Goal: Obtain resource: Obtain resource

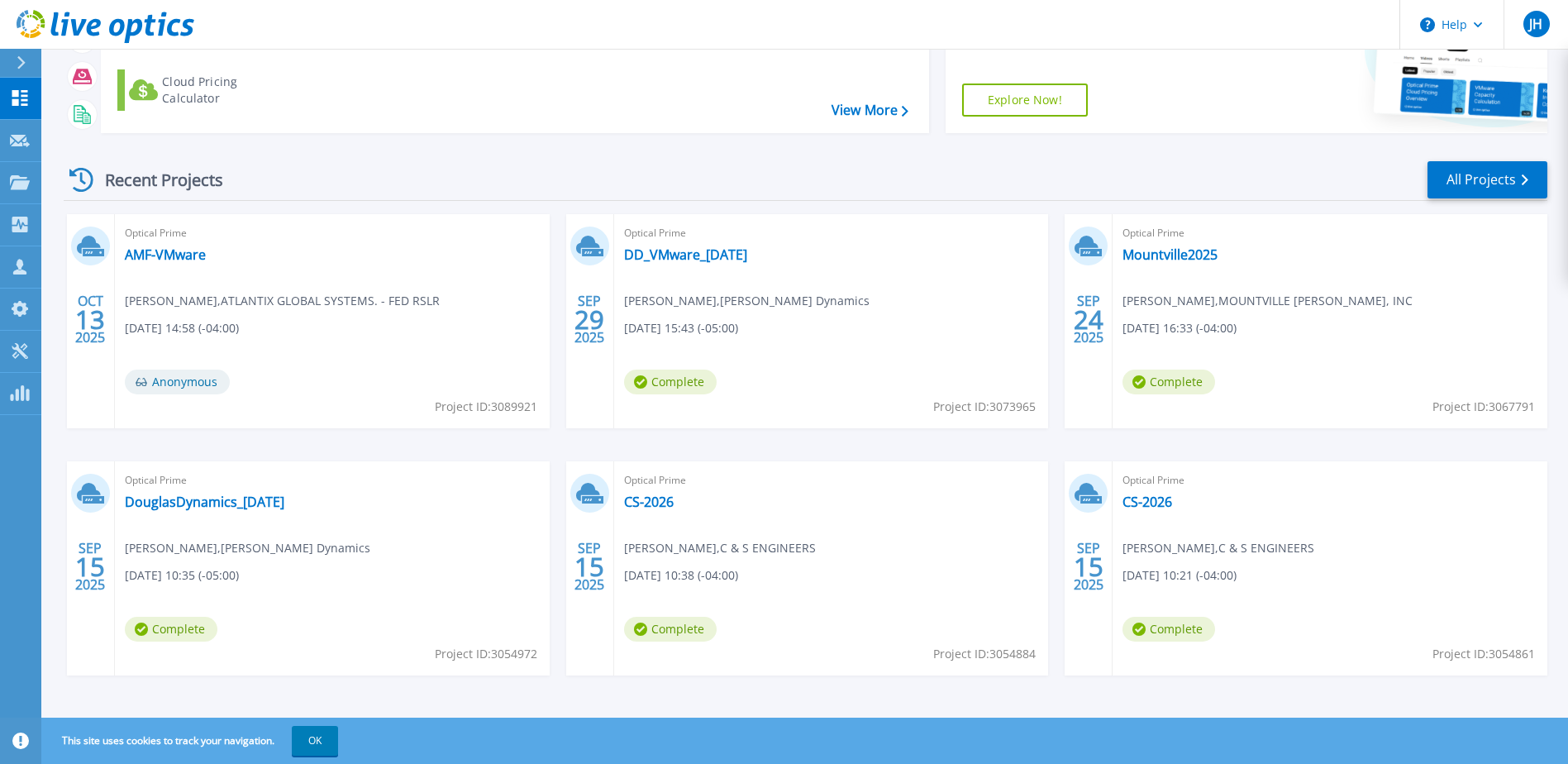
scroll to position [153, 0]
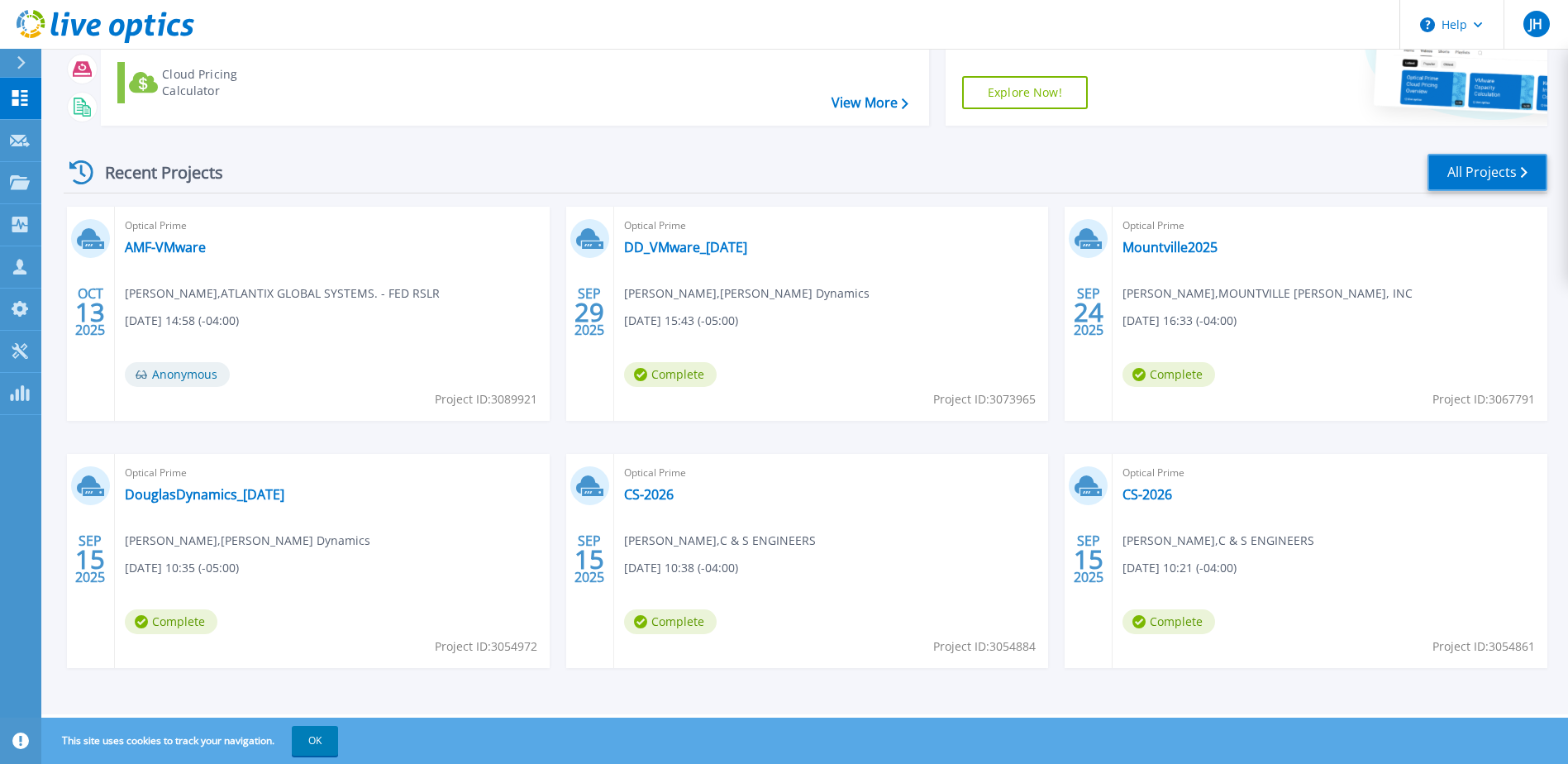
click at [1456, 168] on link "All Projects" at bounding box center [1487, 172] width 119 height 37
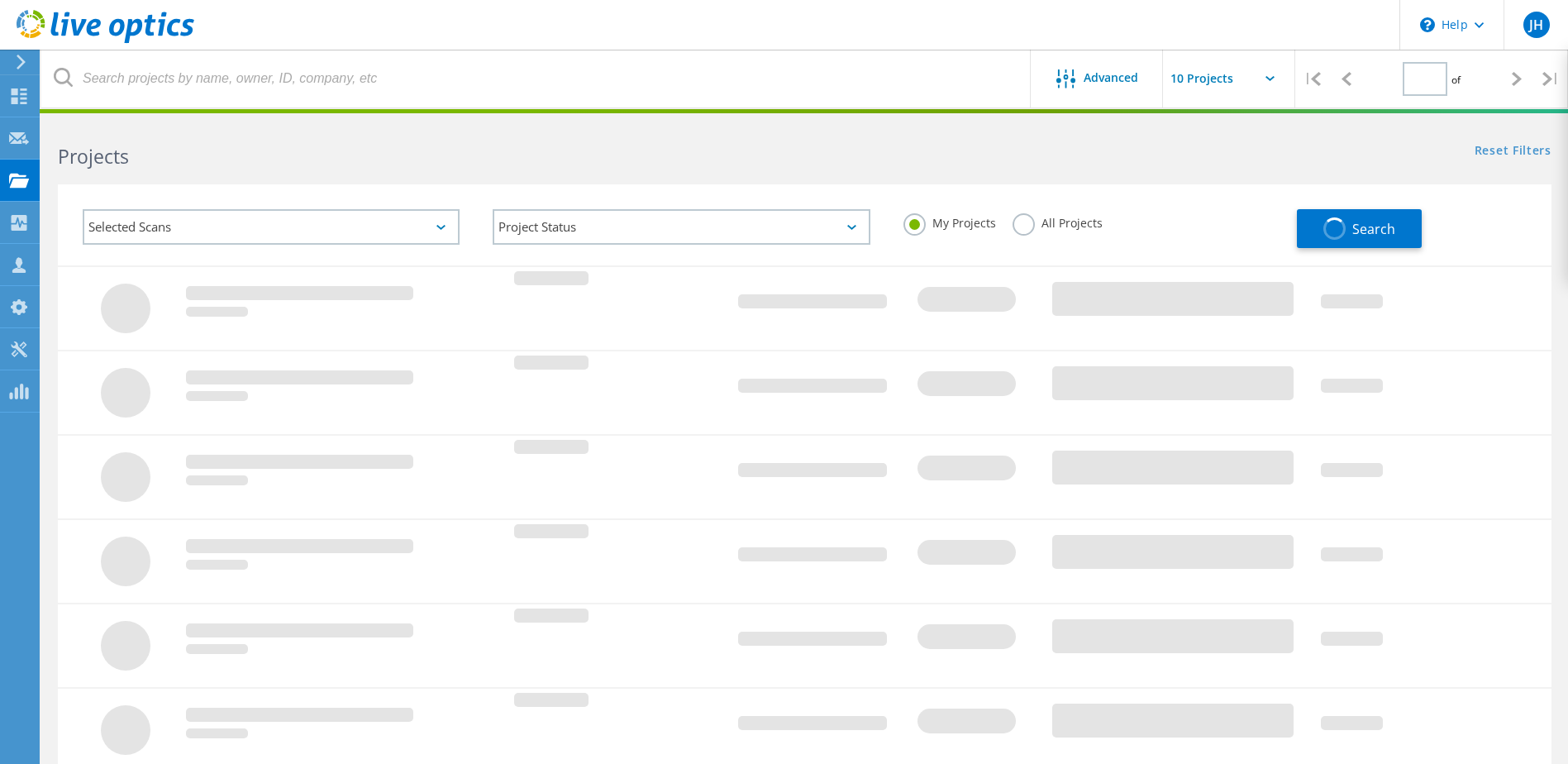
type input "1"
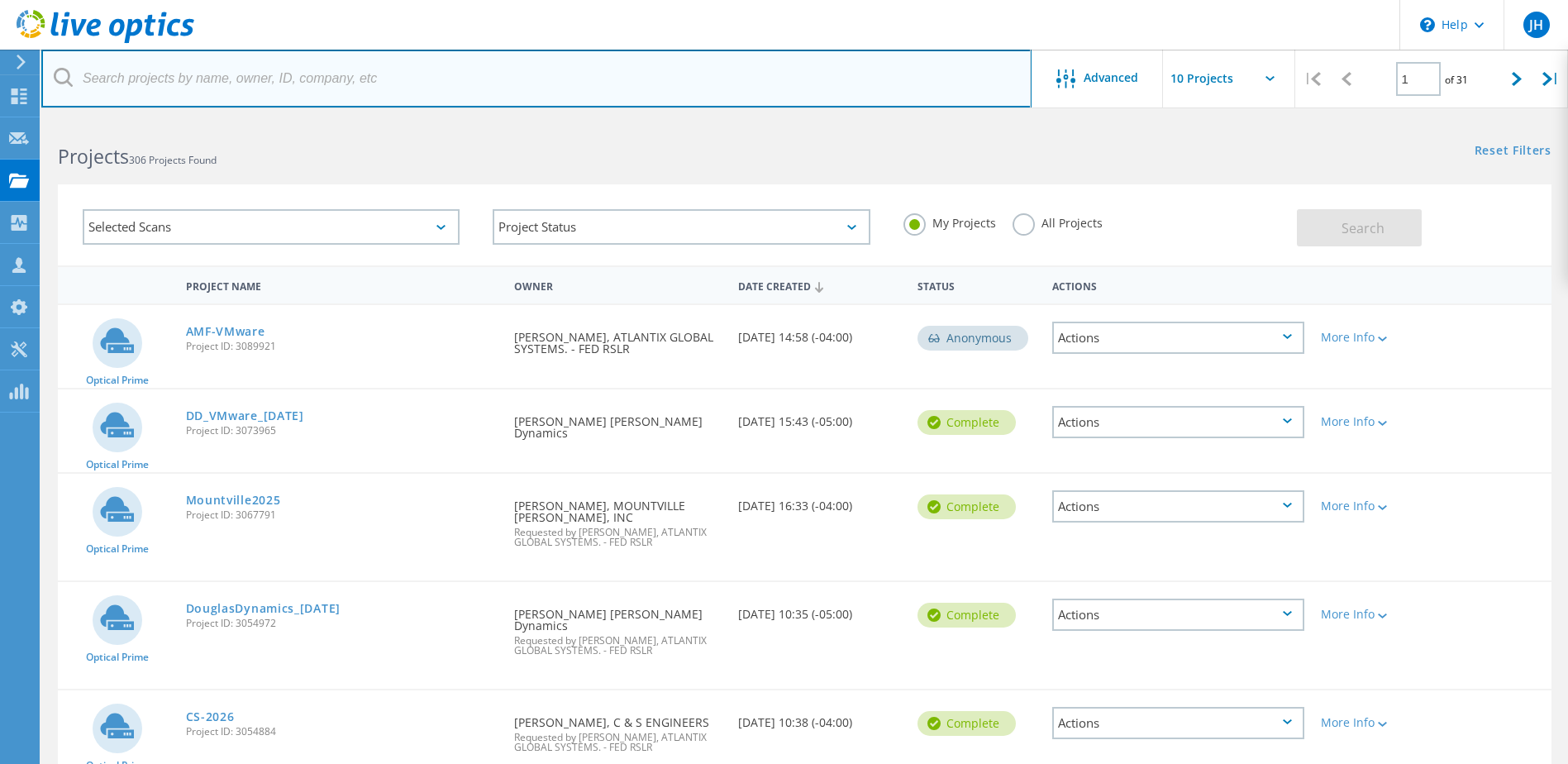
drag, startPoint x: 194, startPoint y: 80, endPoint x: 184, endPoint y: 90, distance: 14.1
click at [194, 80] on input "text" at bounding box center [536, 78] width 990 height 58
type input "sullivan"
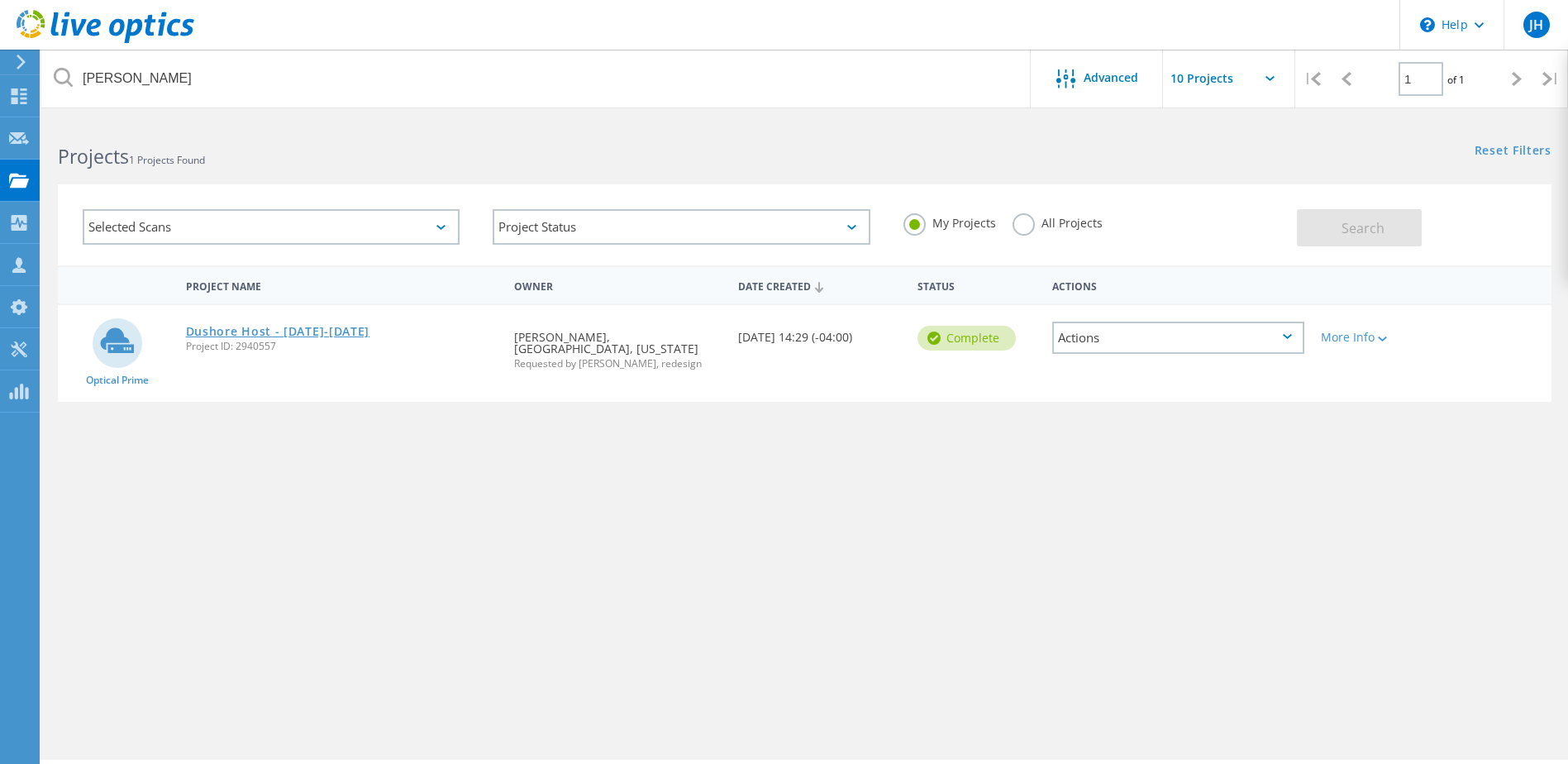
click at [281, 330] on link "Dushore Host - [DATE]-[DATE]" at bounding box center [278, 332] width 185 height 11
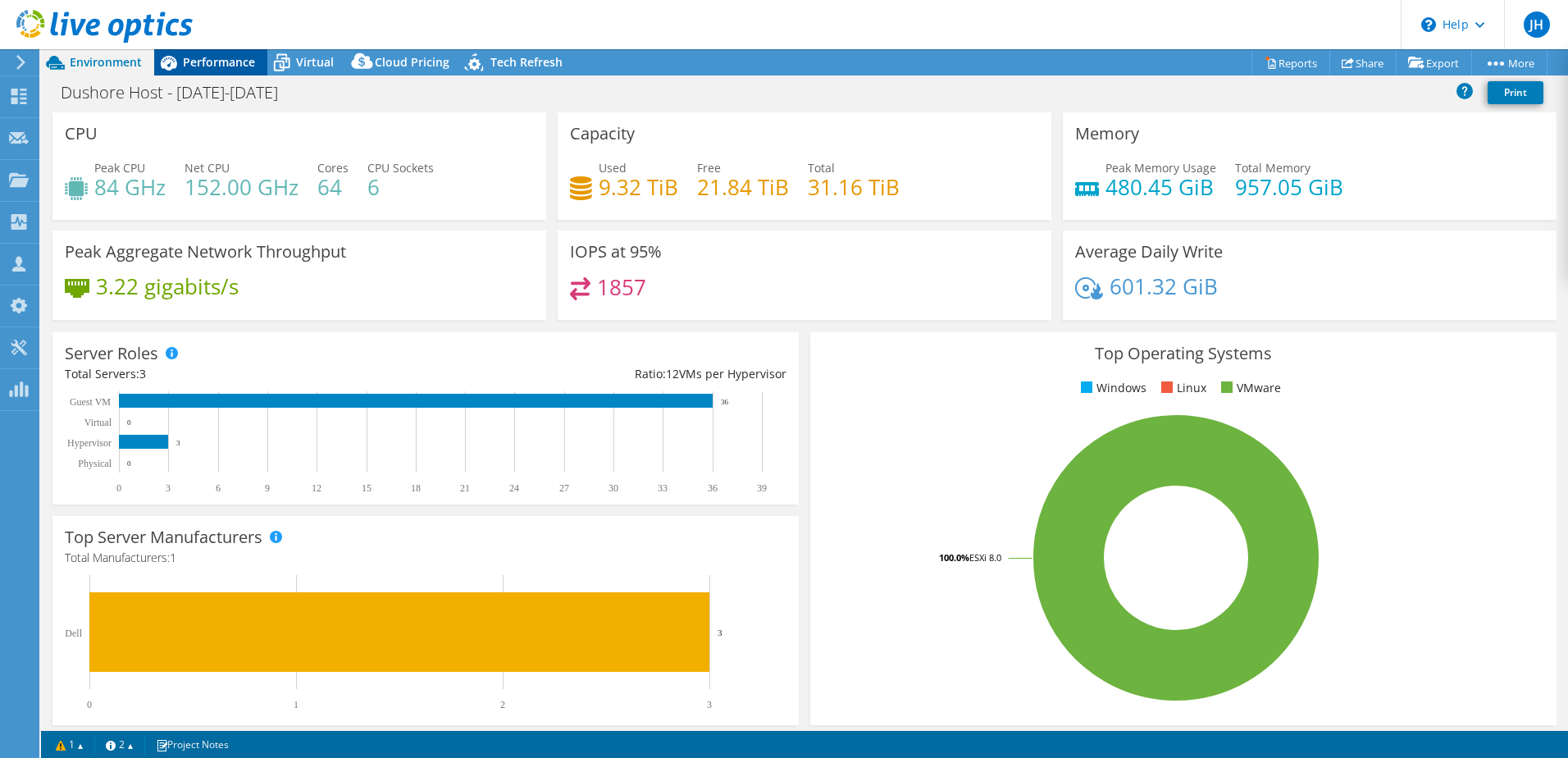
select select "USD"
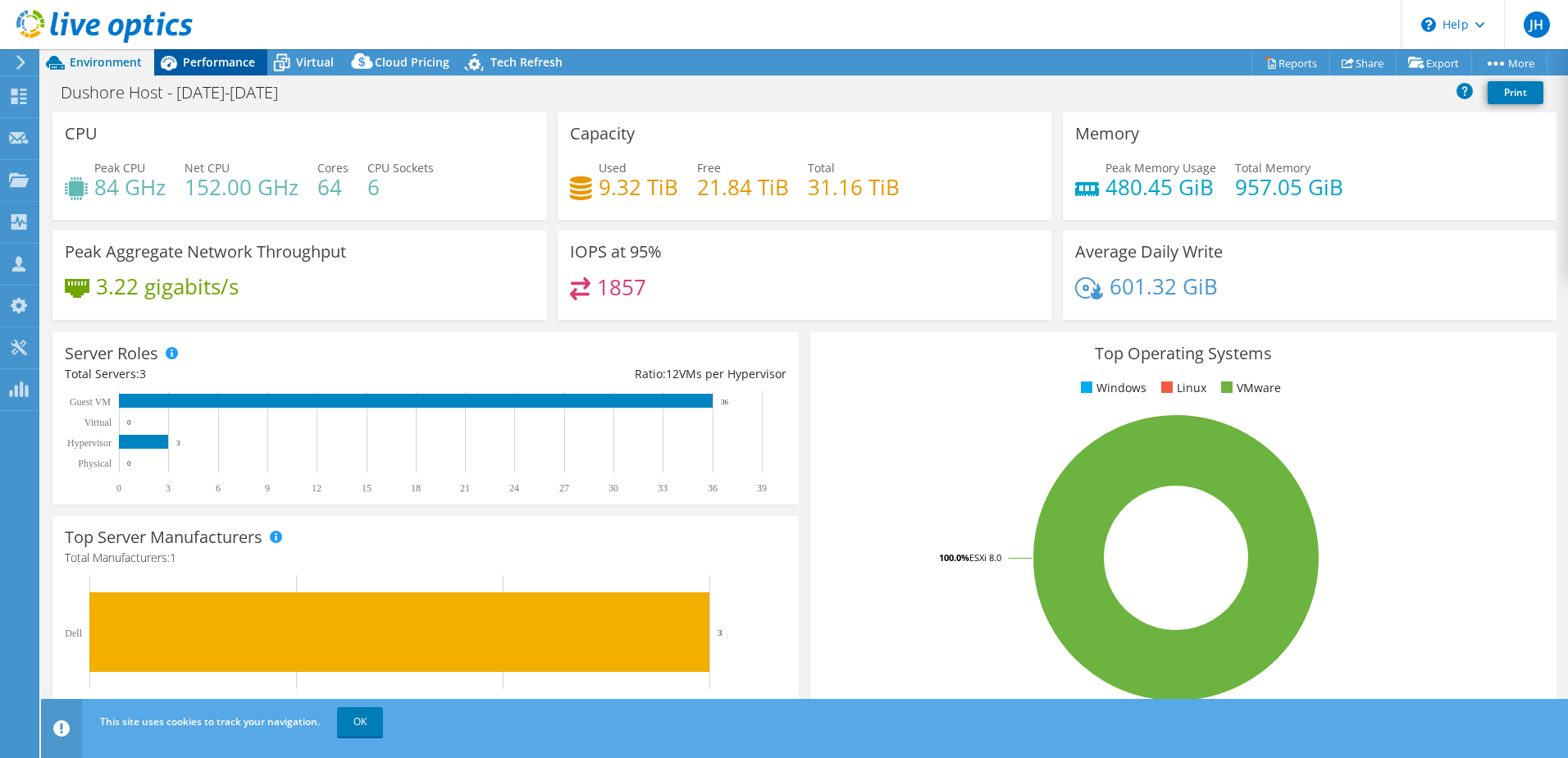
click at [211, 64] on span "Performance" at bounding box center [219, 62] width 72 height 16
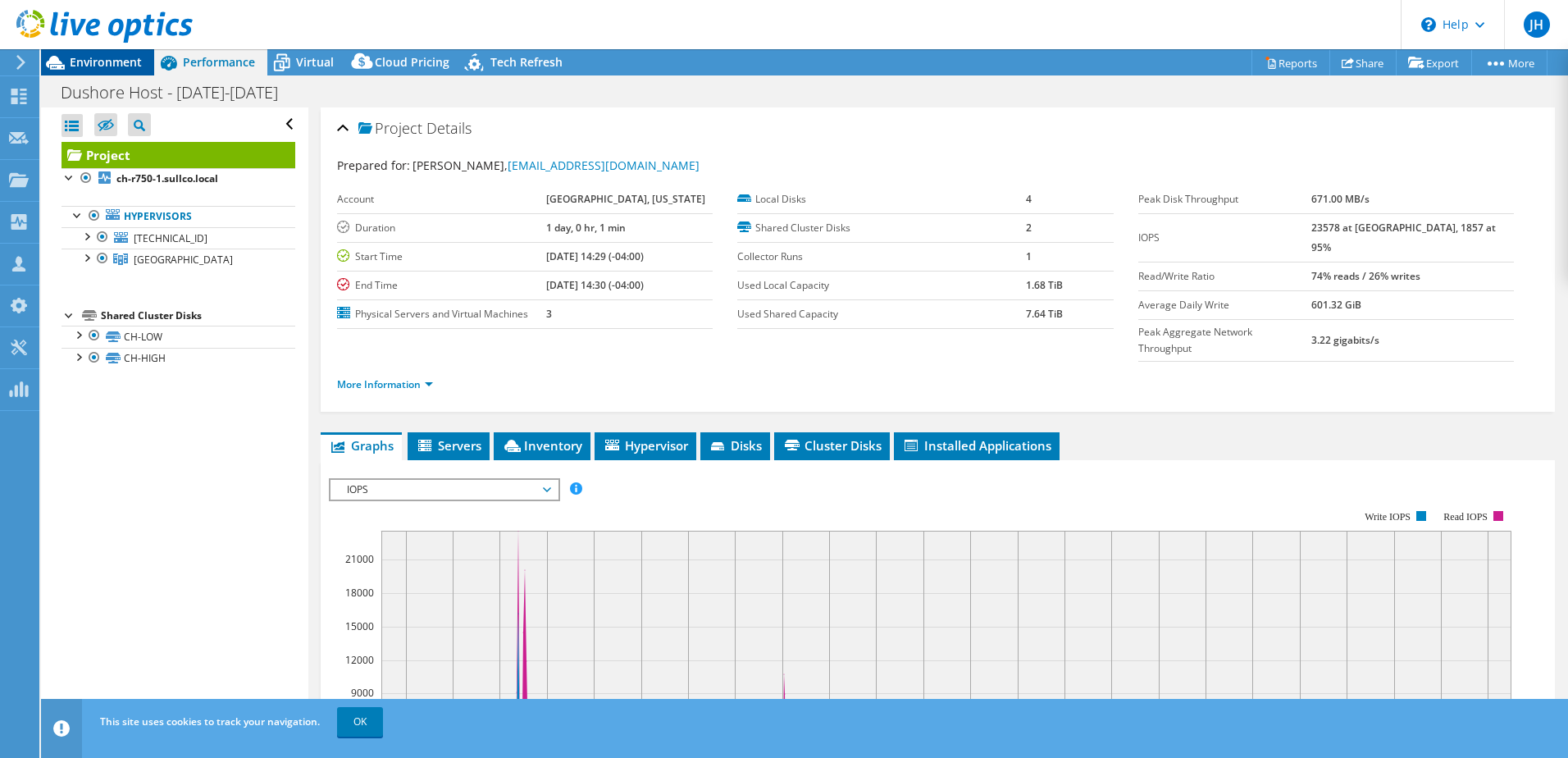
click at [99, 65] on span "Environment" at bounding box center [105, 62] width 72 height 16
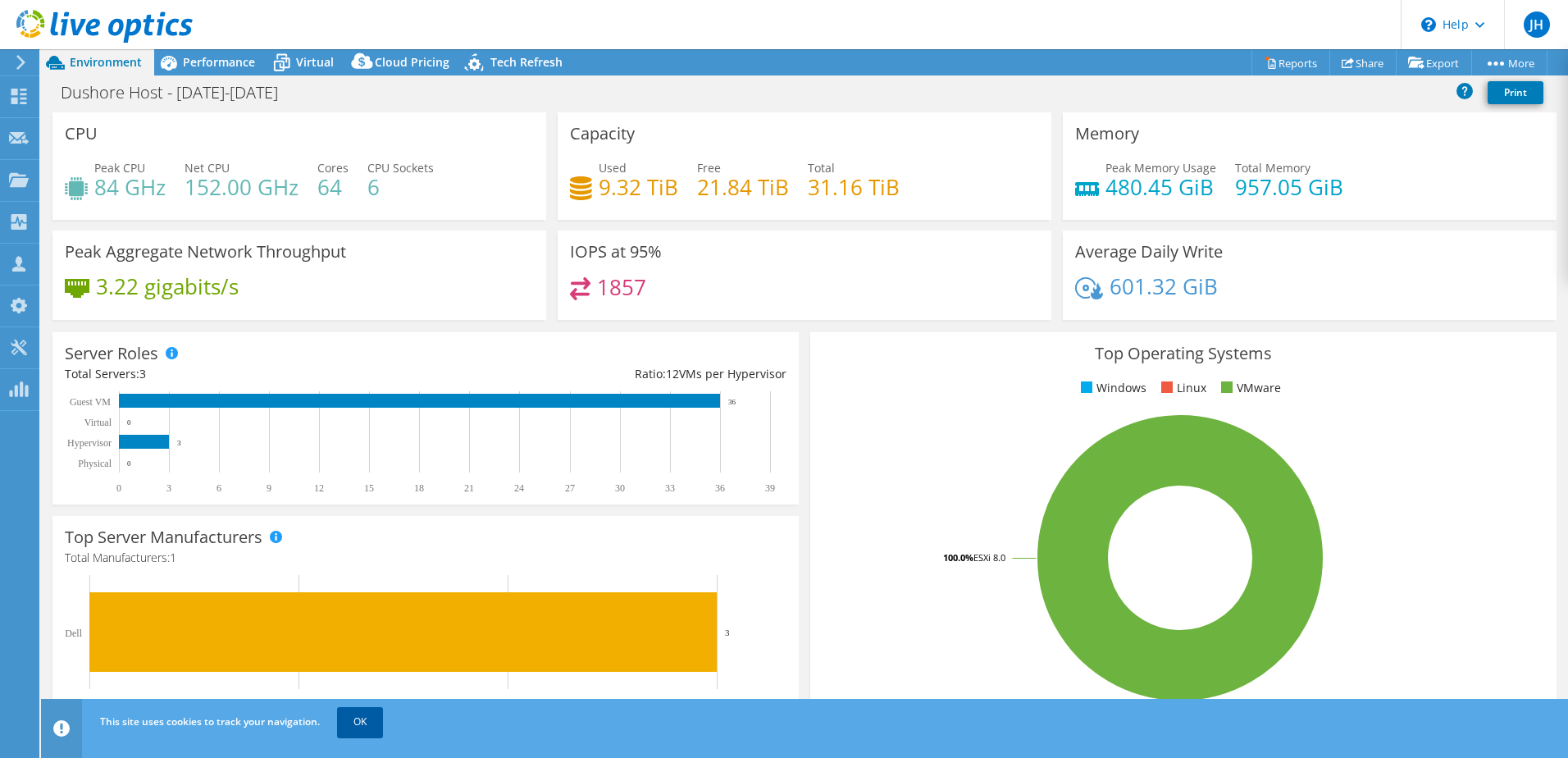
click at [361, 733] on link "OK" at bounding box center [360, 721] width 46 height 29
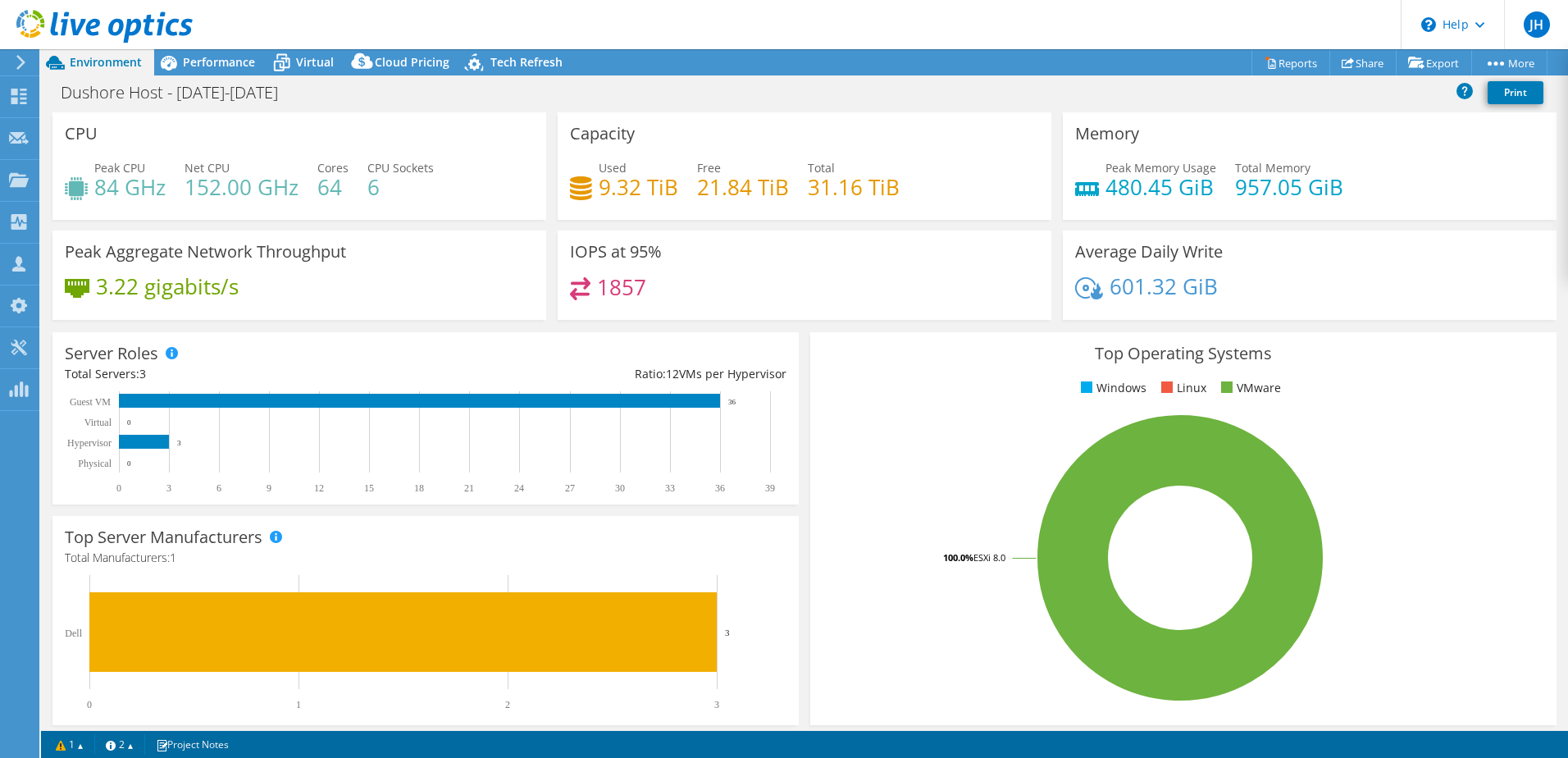
click at [783, 601] on div "Top Server Manufacturers Manufacturers are shown for physical servers and hyper…" at bounding box center [426, 621] width 746 height 209
click at [1291, 70] on link "Reports" at bounding box center [1291, 62] width 79 height 25
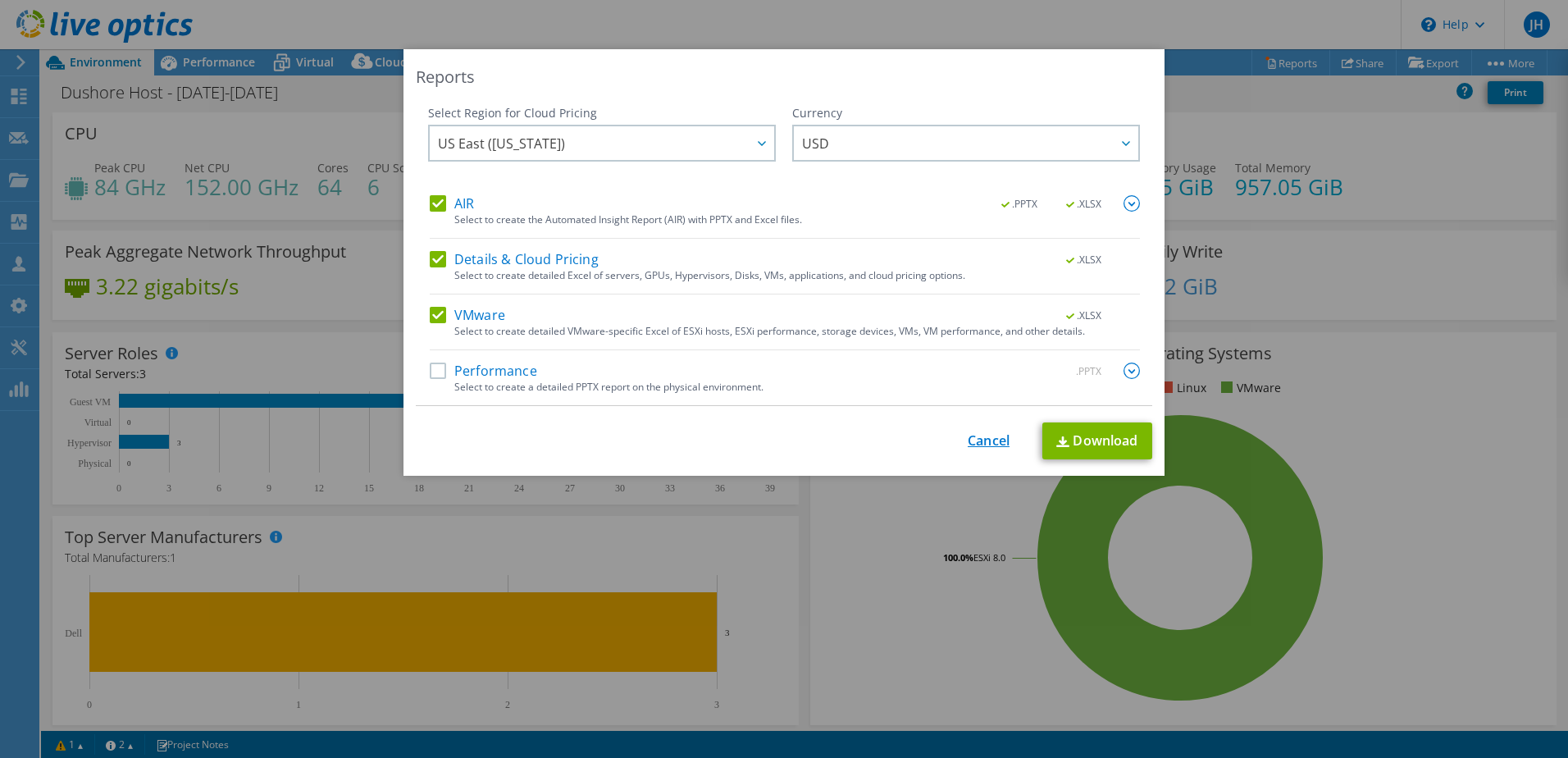
click at [984, 445] on link "Cancel" at bounding box center [988, 441] width 41 height 16
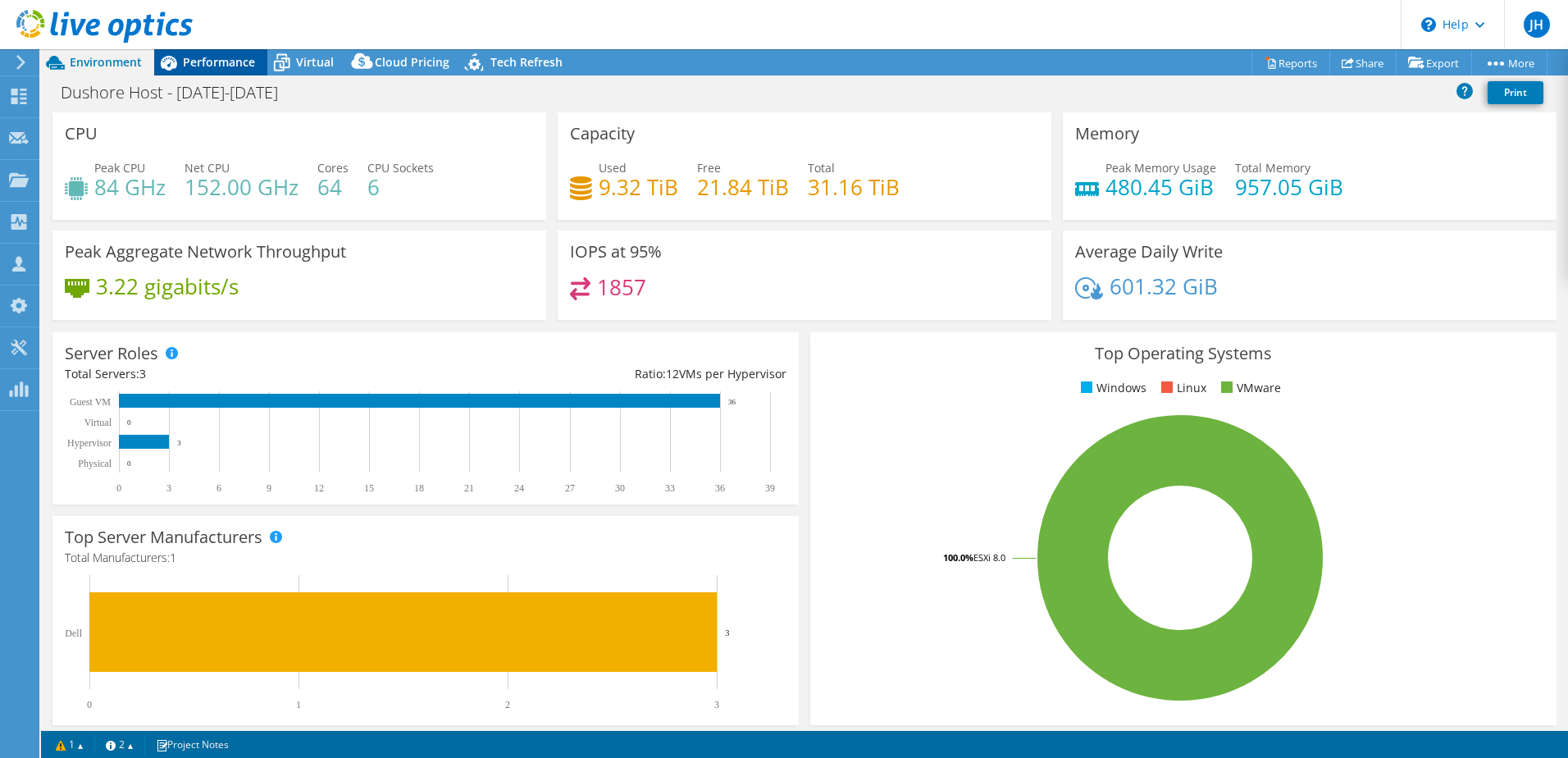
click at [210, 62] on span "Performance" at bounding box center [219, 62] width 72 height 16
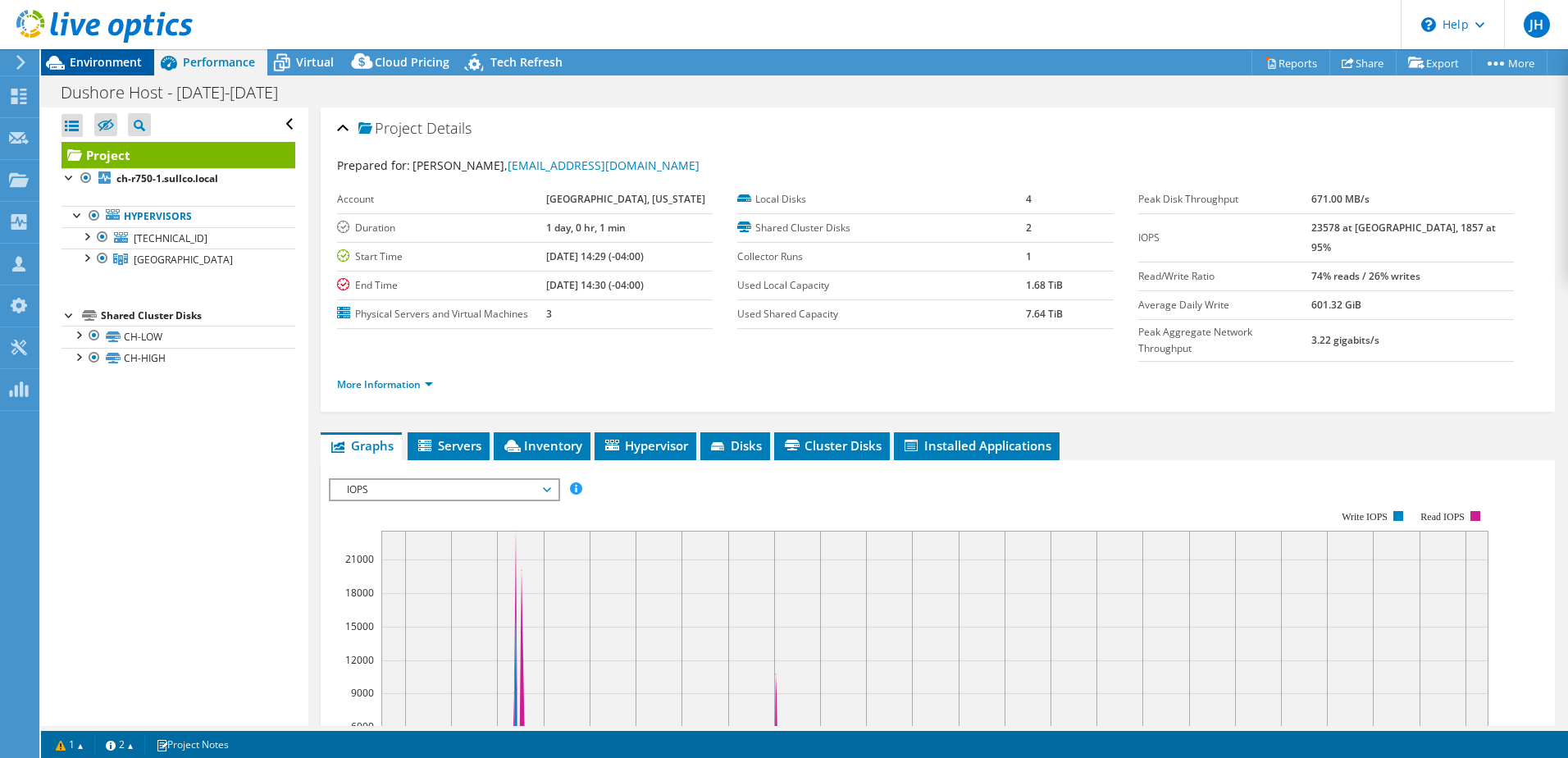
click at [130, 64] on span "Environment" at bounding box center [105, 62] width 72 height 16
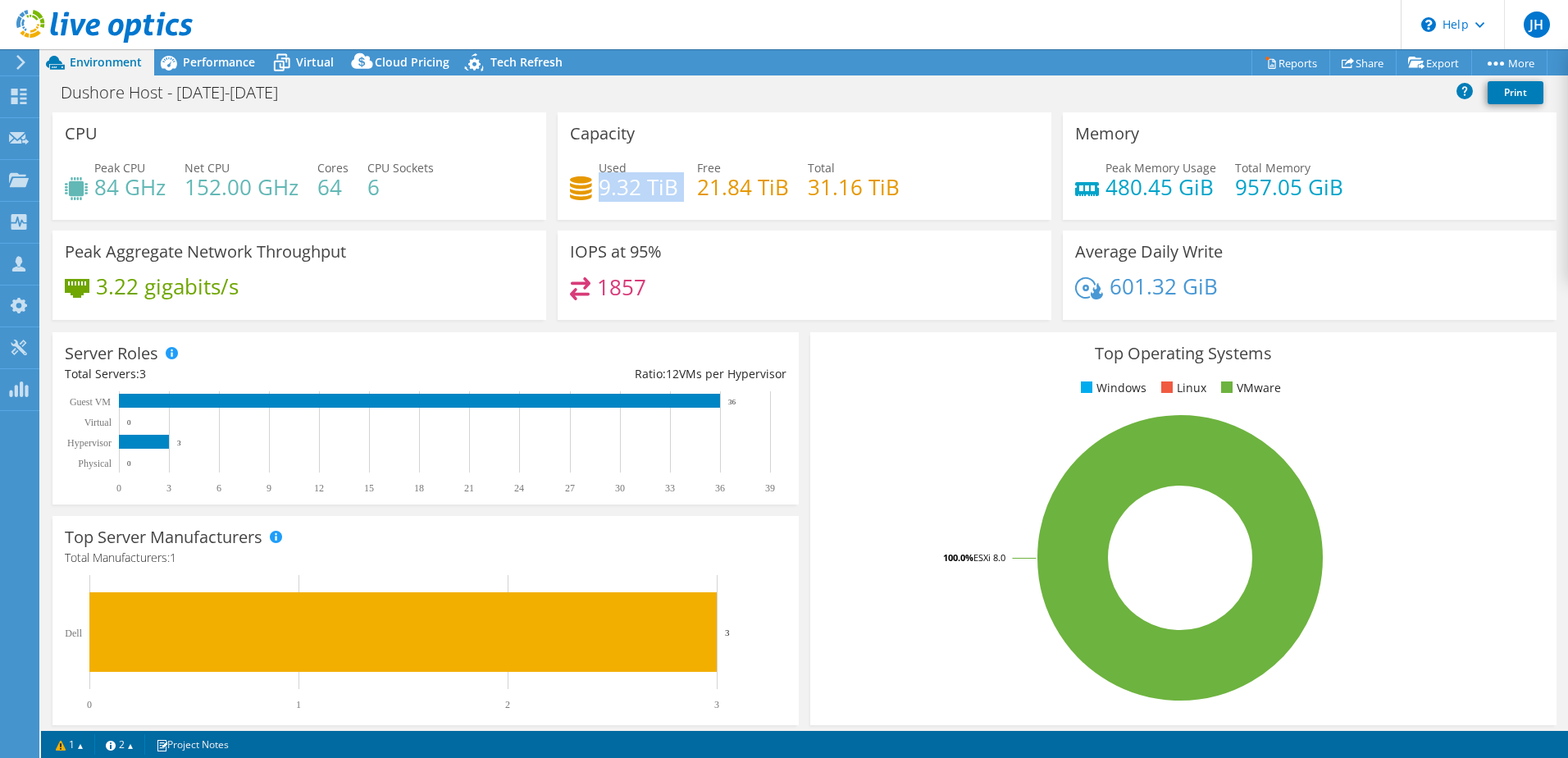
drag, startPoint x: 598, startPoint y: 191, endPoint x: 674, endPoint y: 179, distance: 76.9
click at [674, 179] on div "Used 9.32 TiB Free 21.84 TiB Total 31.16 TiB" at bounding box center [804, 185] width 469 height 54
click at [634, 216] on div "Capacity Used 9.32 TiB Free 21.84 TiB Total 31.16 TiB" at bounding box center [804, 166] width 494 height 107
drag, startPoint x: 598, startPoint y: 187, endPoint x: 666, endPoint y: 180, distance: 68.4
click at [666, 180] on h4 "9.32 TiB" at bounding box center [638, 186] width 80 height 18
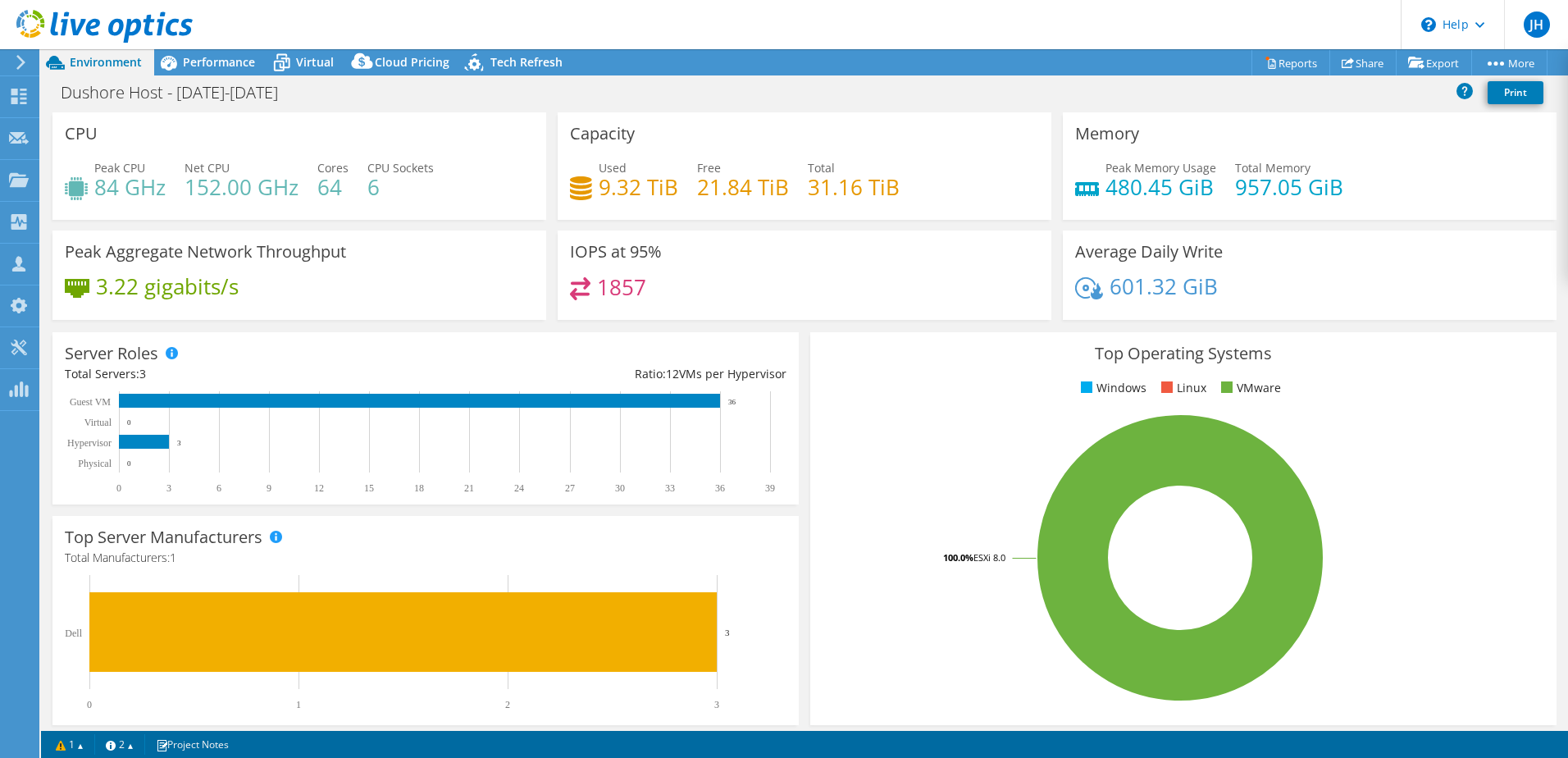
drag, startPoint x: 666, startPoint y: 180, endPoint x: 660, endPoint y: 207, distance: 27.7
click at [660, 207] on div "Used 9.32 TiB Free 21.84 TiB Total 31.16 TiB" at bounding box center [804, 185] width 469 height 54
drag, startPoint x: 646, startPoint y: 192, endPoint x: 671, endPoint y: 187, distance: 25.5
click at [671, 187] on h4 "9.32 TiB" at bounding box center [638, 186] width 80 height 18
drag, startPoint x: 671, startPoint y: 187, endPoint x: 758, endPoint y: 189, distance: 87.0
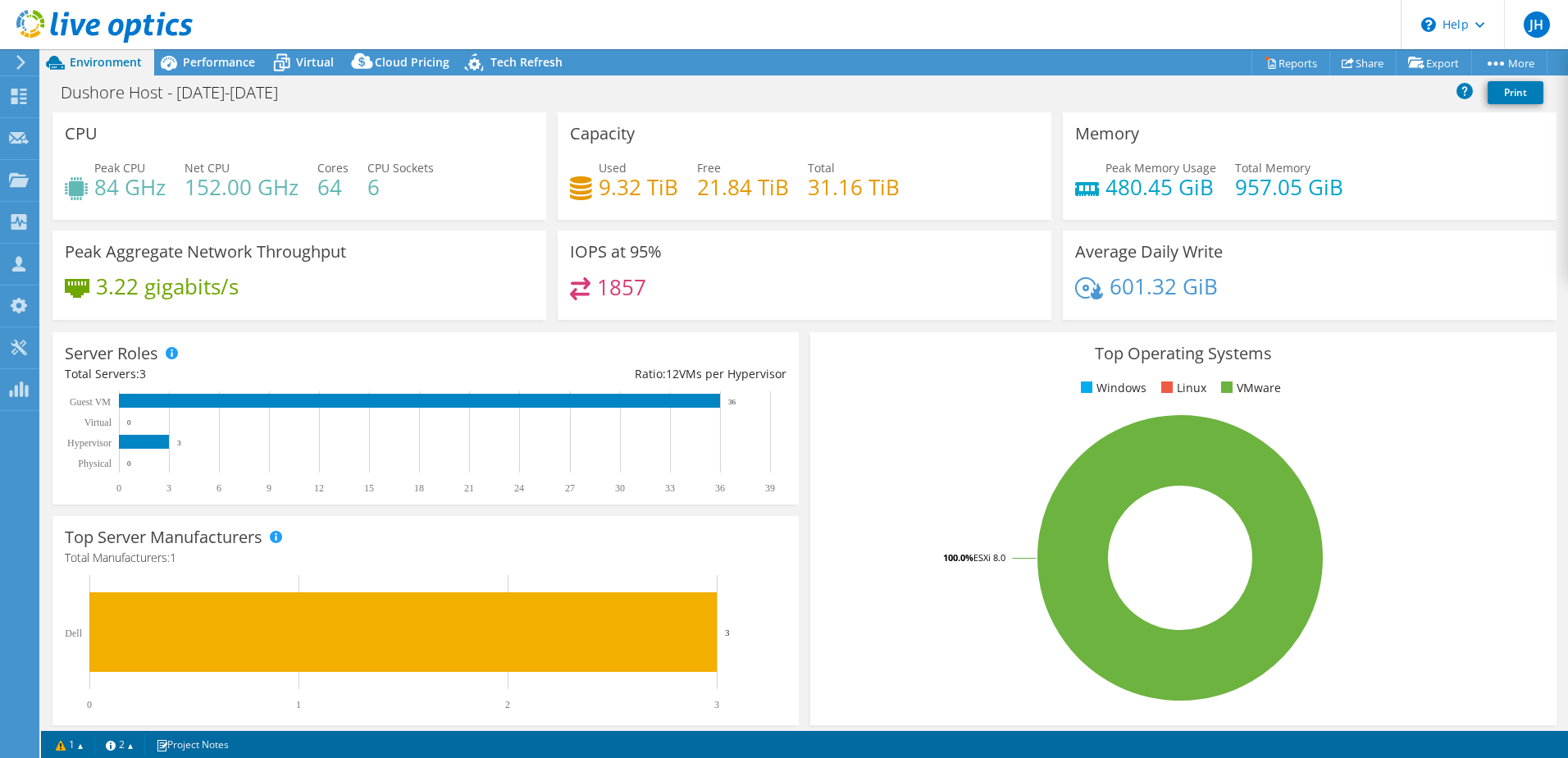
click at [758, 189] on h4 "21.84 TiB" at bounding box center [743, 186] width 92 height 18
drag, startPoint x: 757, startPoint y: 189, endPoint x: 776, endPoint y: 182, distance: 20.2
click at [776, 182] on h4 "21.84 TiB" at bounding box center [743, 186] width 92 height 18
click at [779, 185] on h4 "21.84 TiB" at bounding box center [743, 186] width 92 height 18
drag, startPoint x: 780, startPoint y: 187, endPoint x: 759, endPoint y: 195, distance: 22.5
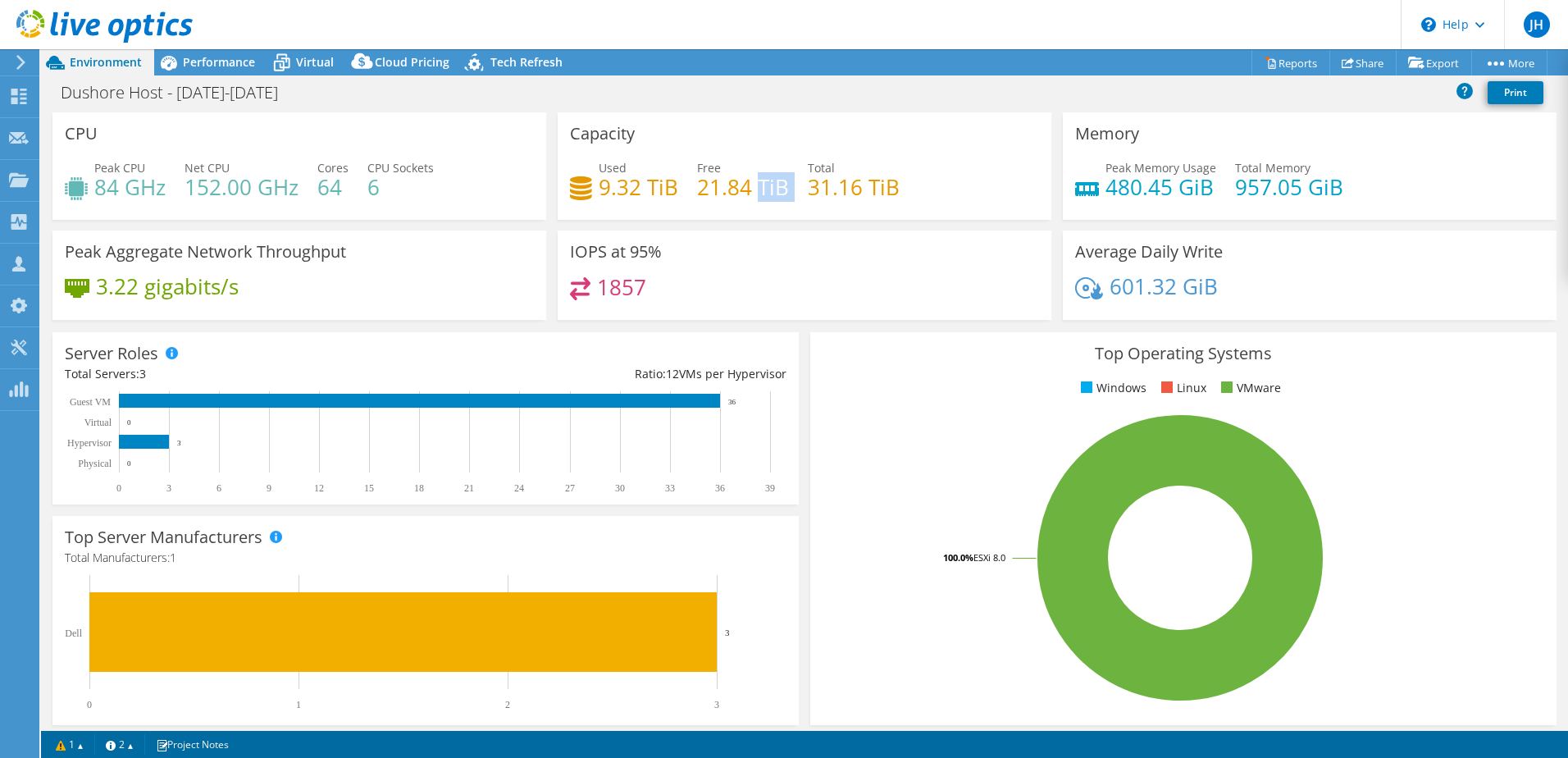
click at [759, 195] on h4 "21.84 TiB" at bounding box center [743, 186] width 92 height 18
drag, startPoint x: 759, startPoint y: 195, endPoint x: 722, endPoint y: 265, distance: 79.2
click at [722, 264] on div "IOPS at 95% 1857" at bounding box center [804, 275] width 494 height 89
click at [242, 69] on span "Performance" at bounding box center [219, 62] width 72 height 16
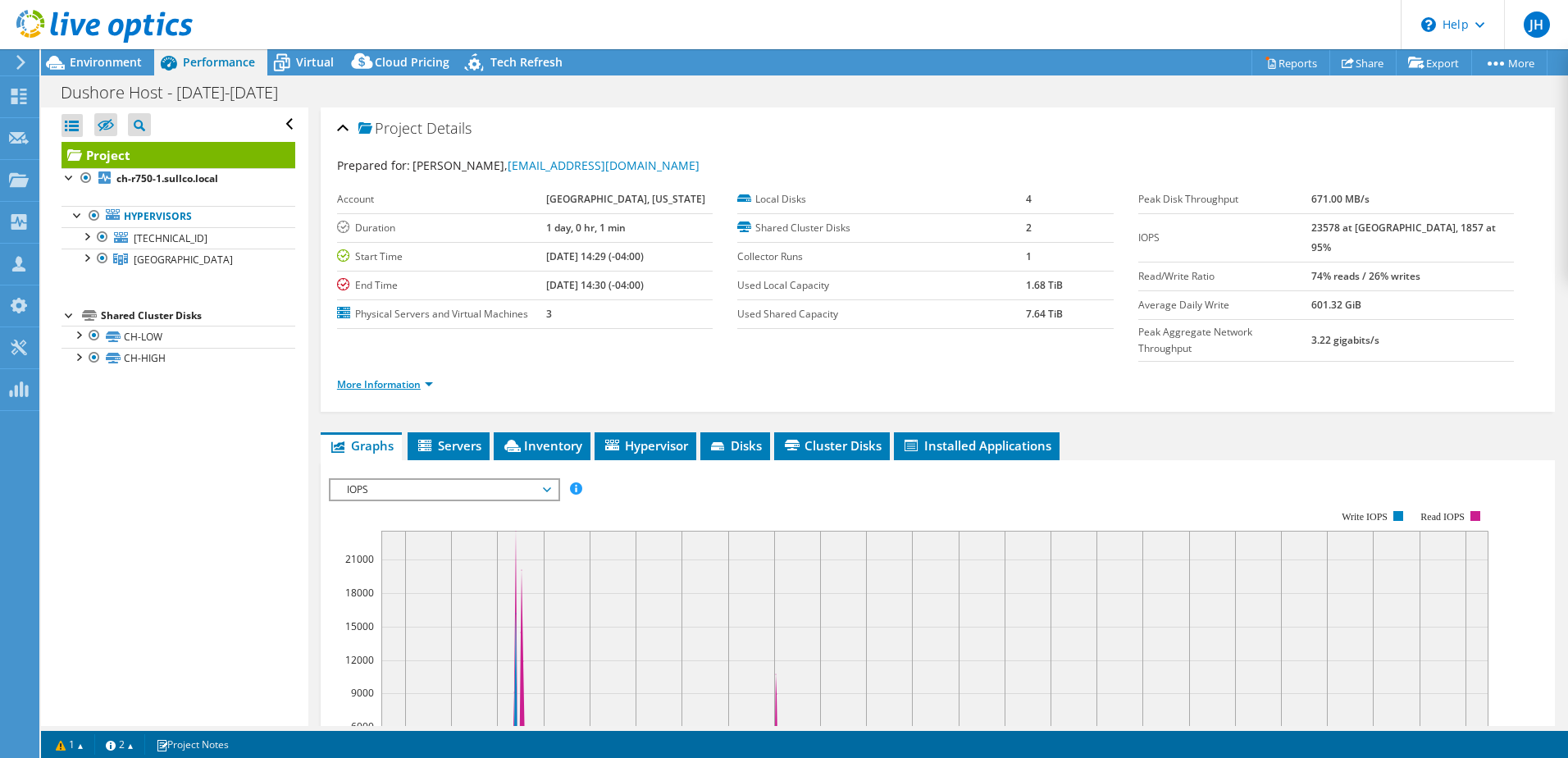
click at [395, 377] on link "More Information" at bounding box center [385, 384] width 96 height 14
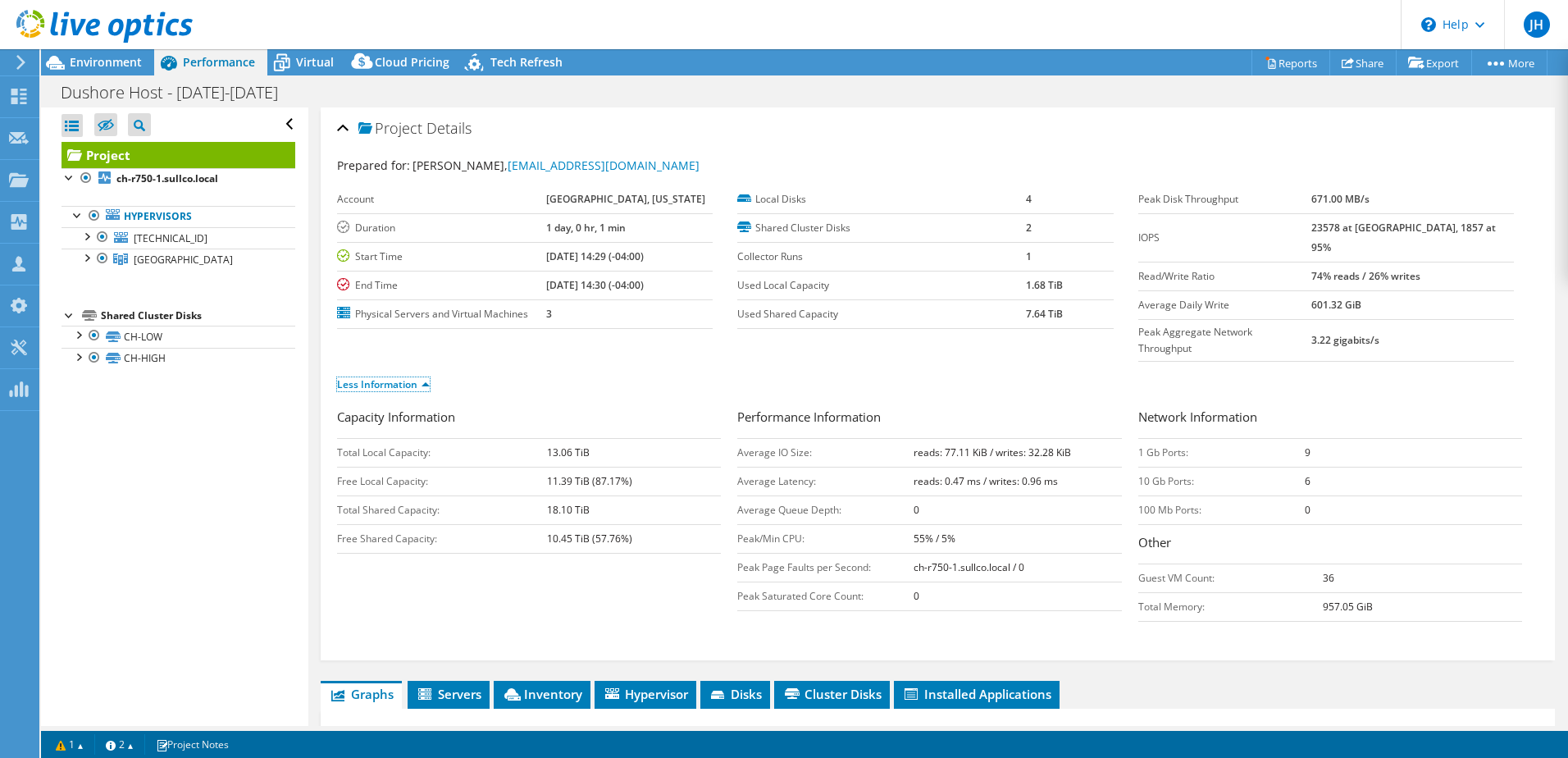
scroll to position [82, 0]
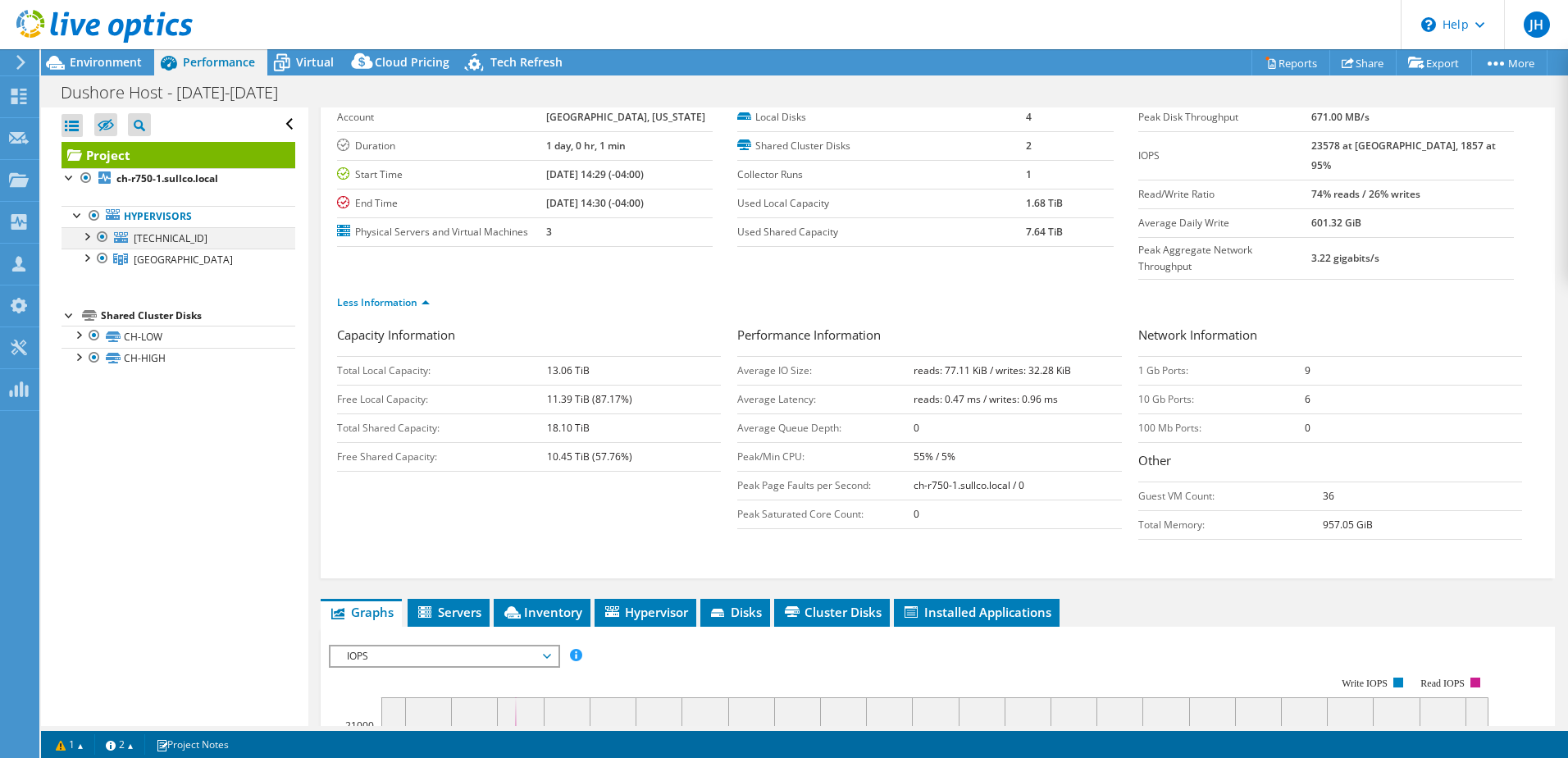
click at [86, 234] on div at bounding box center [86, 235] width 16 height 16
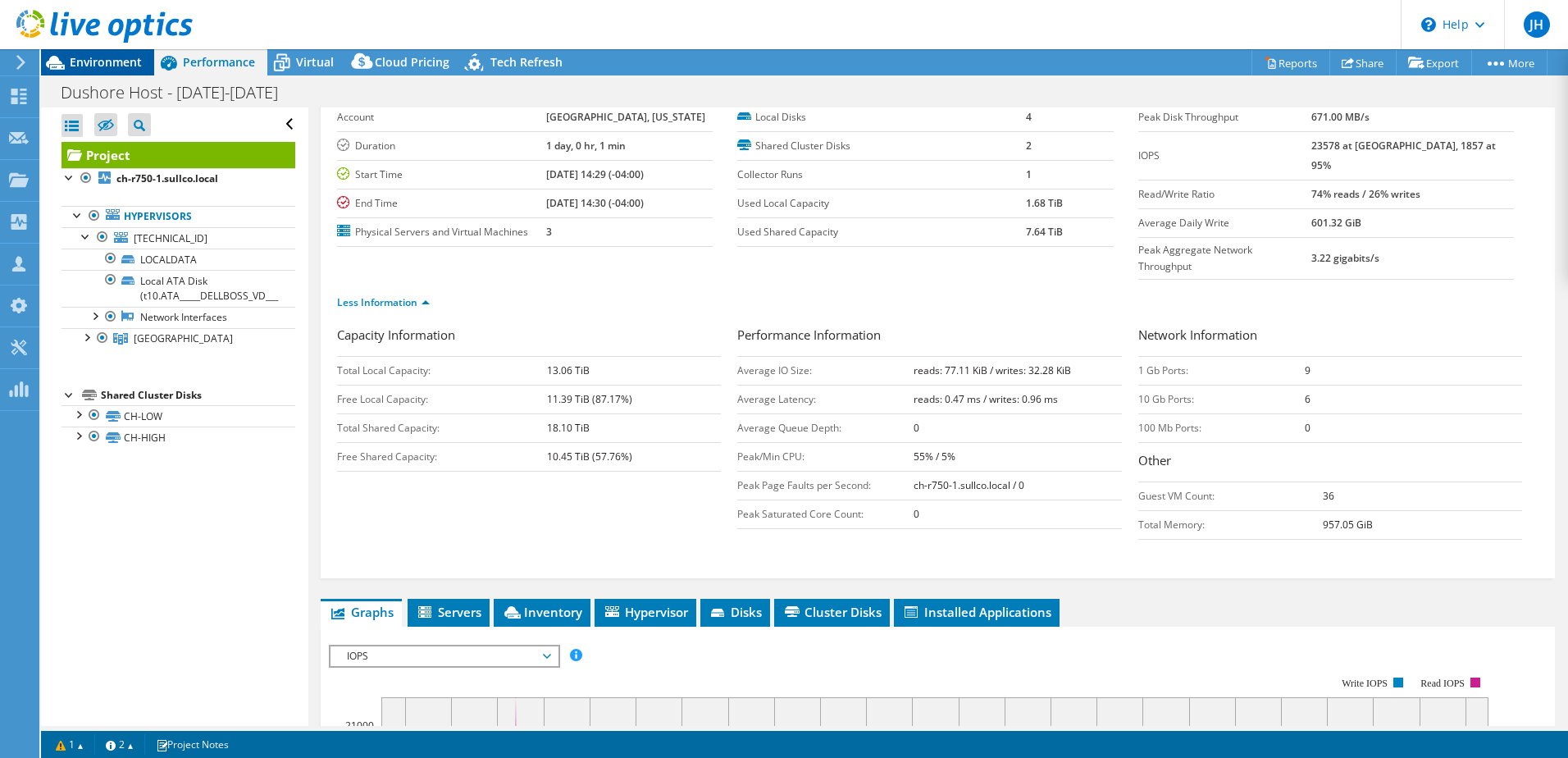
click at [100, 68] on span "Environment" at bounding box center [105, 62] width 72 height 16
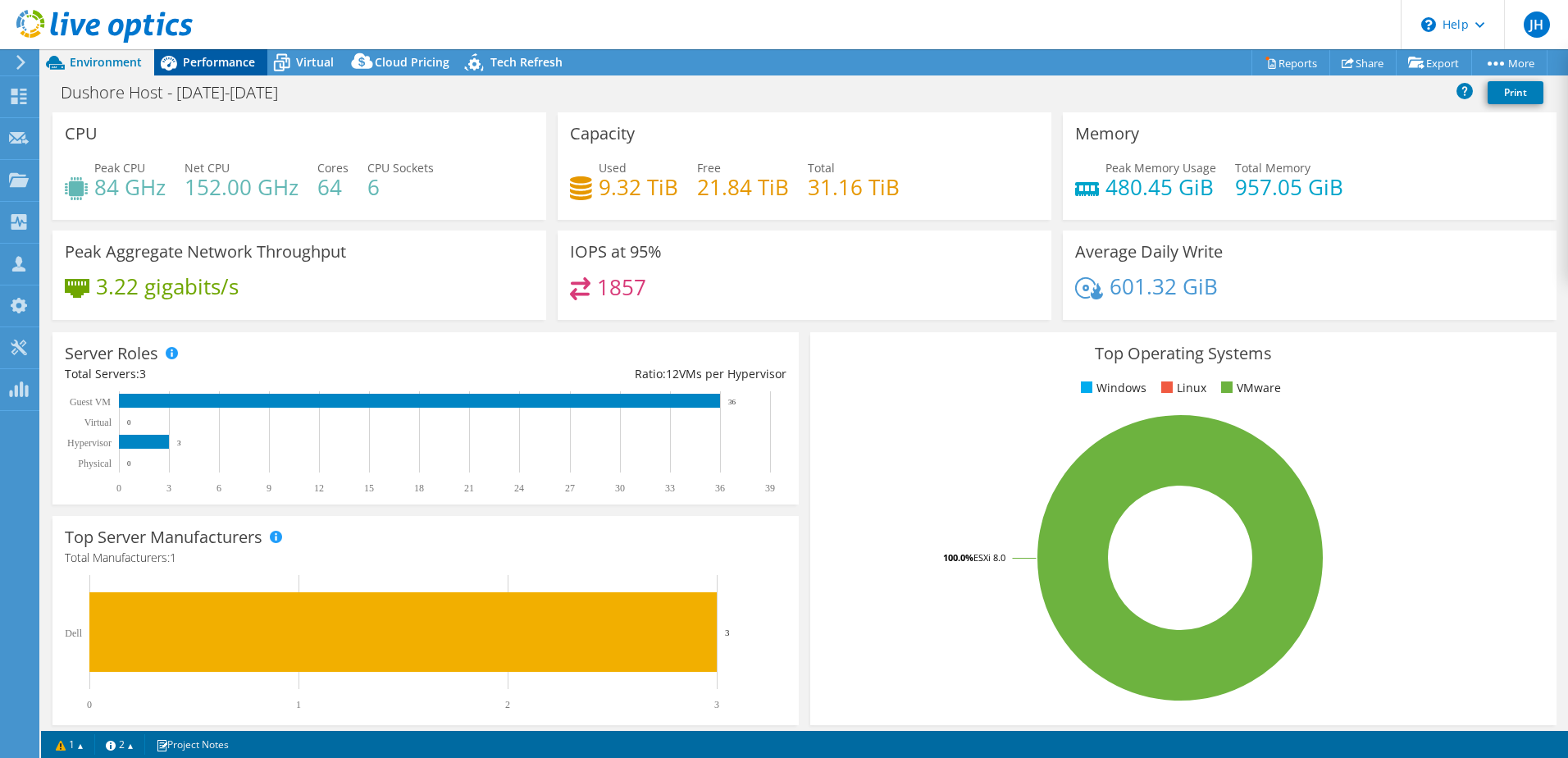
click at [218, 68] on span "Performance" at bounding box center [219, 62] width 72 height 16
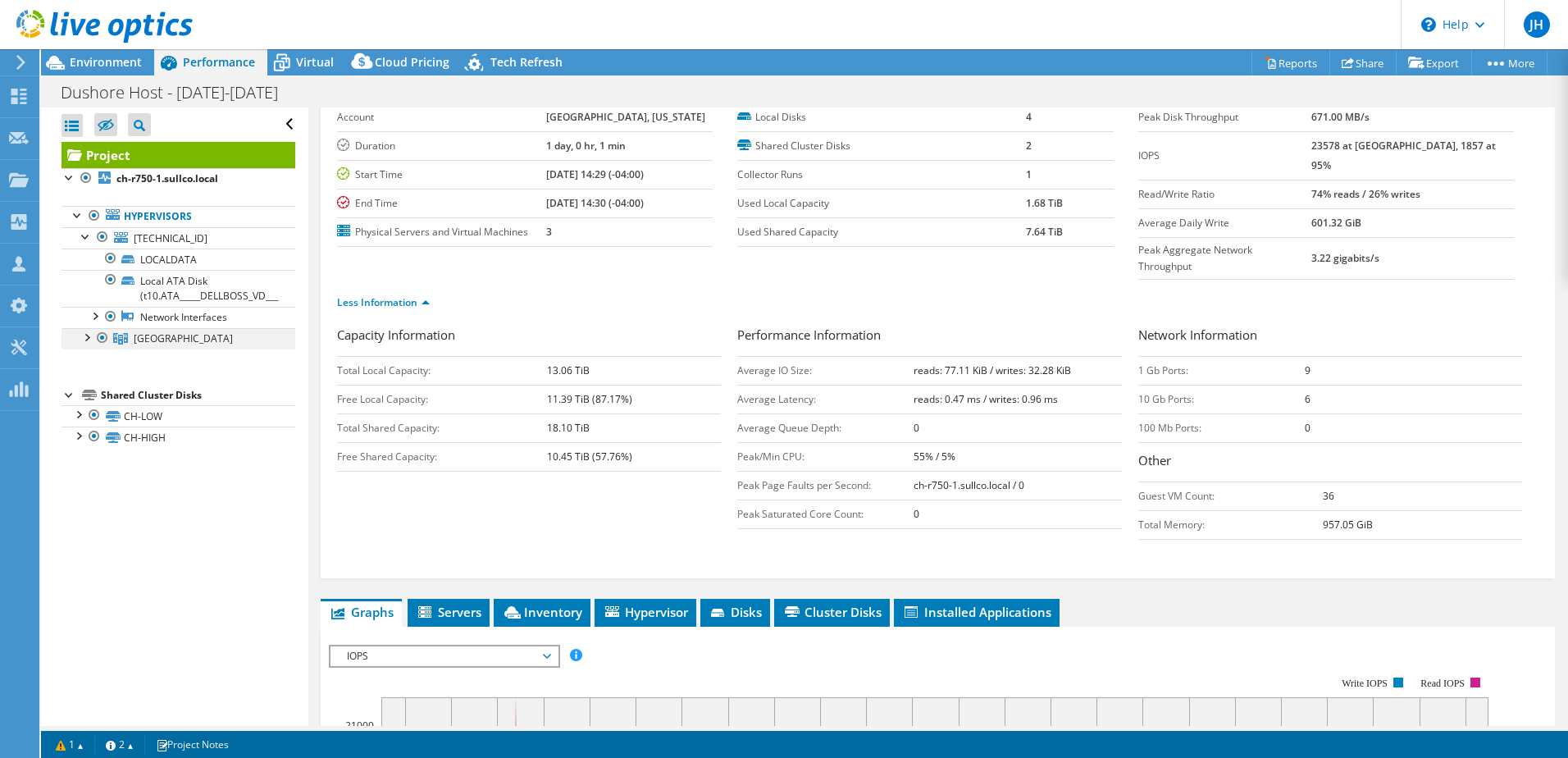
click at [86, 338] on div at bounding box center [86, 336] width 16 height 16
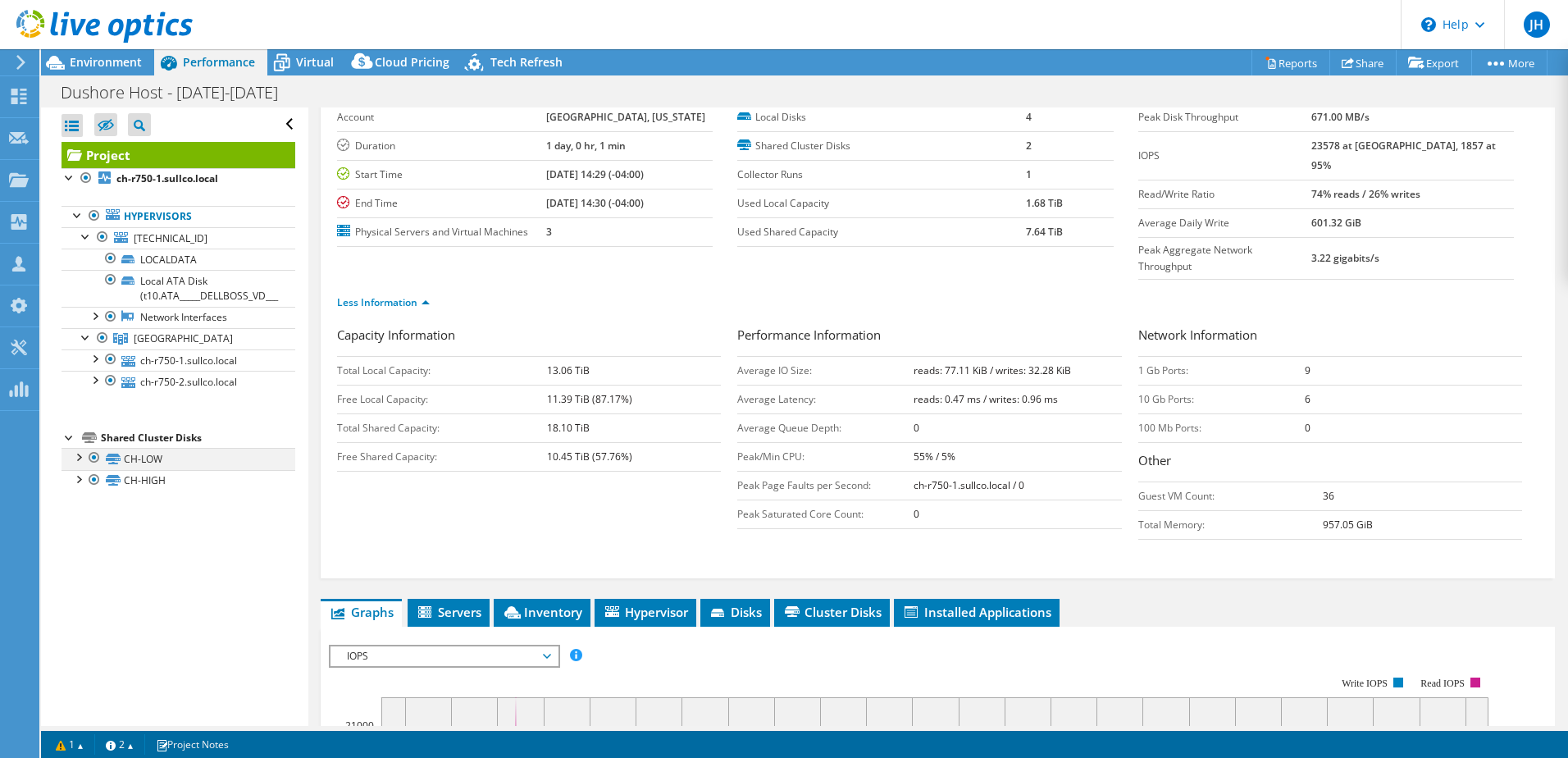
click at [75, 454] on div at bounding box center [77, 455] width 16 height 16
click at [78, 550] on div at bounding box center [77, 550] width 16 height 16
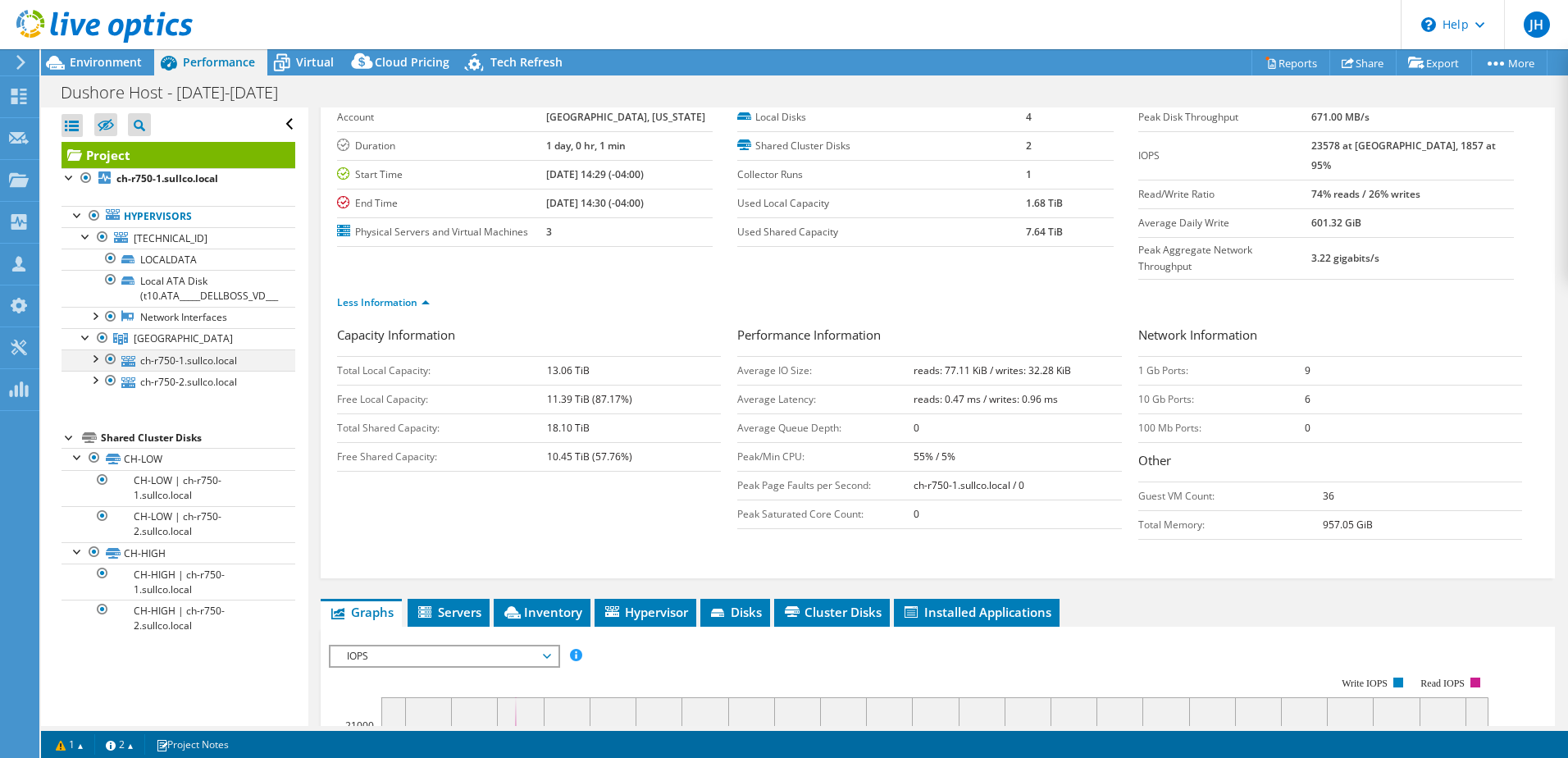
click at [111, 361] on div at bounding box center [110, 359] width 16 height 20
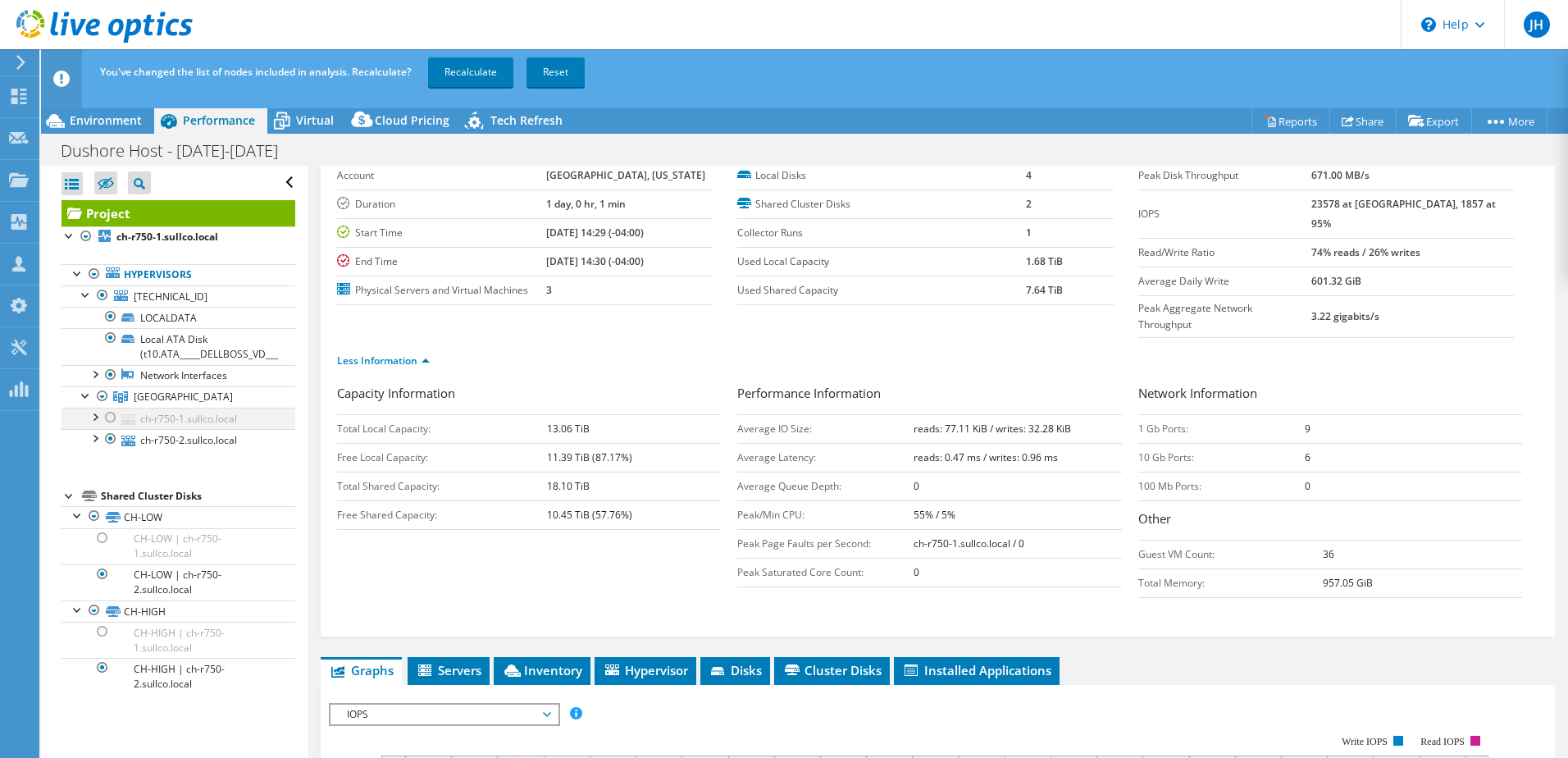
click at [106, 418] on div at bounding box center [110, 418] width 16 height 20
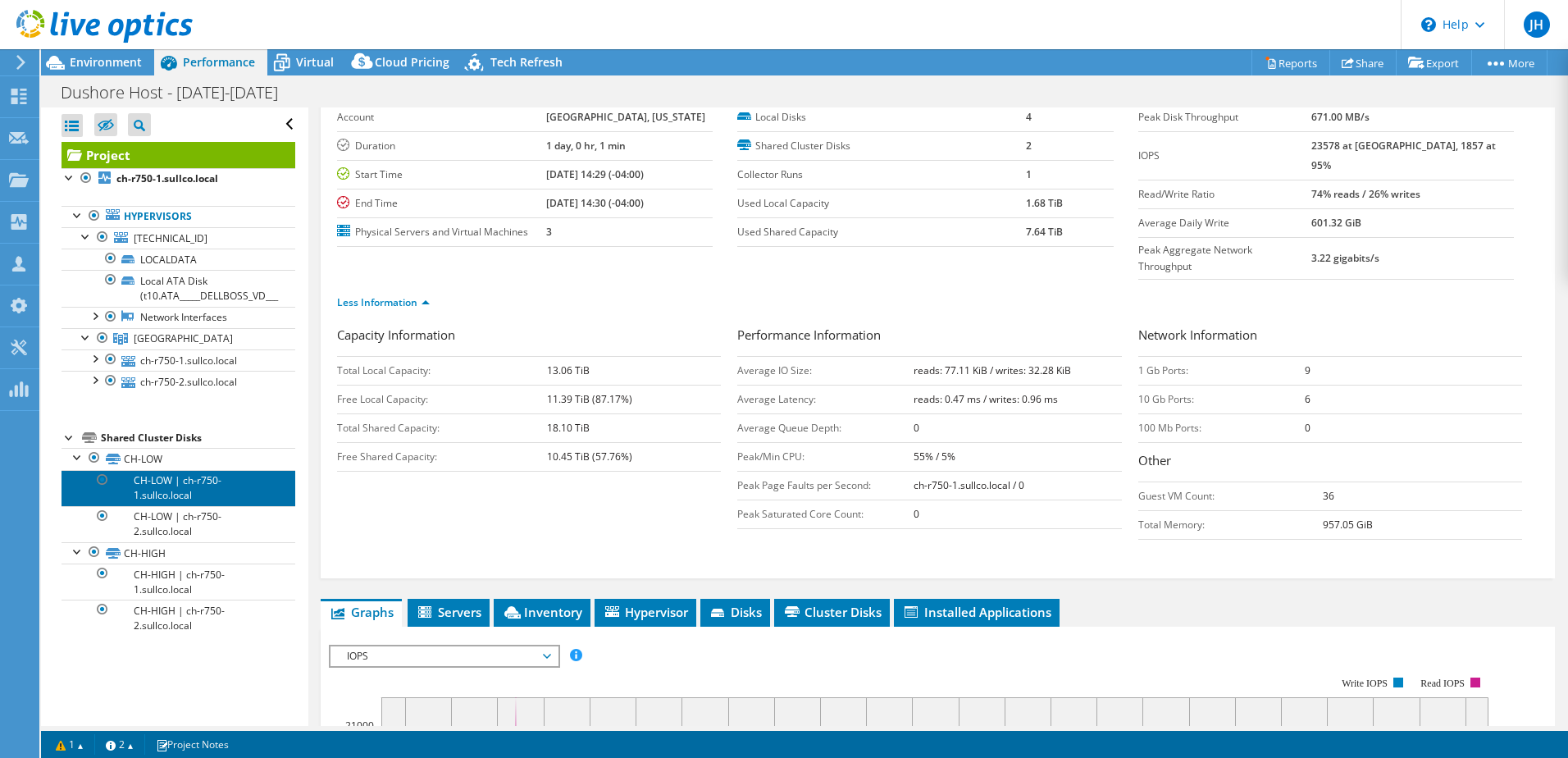
click at [175, 487] on link "CH-LOW | ch-r750-1.sullco.local" at bounding box center [178, 488] width 234 height 36
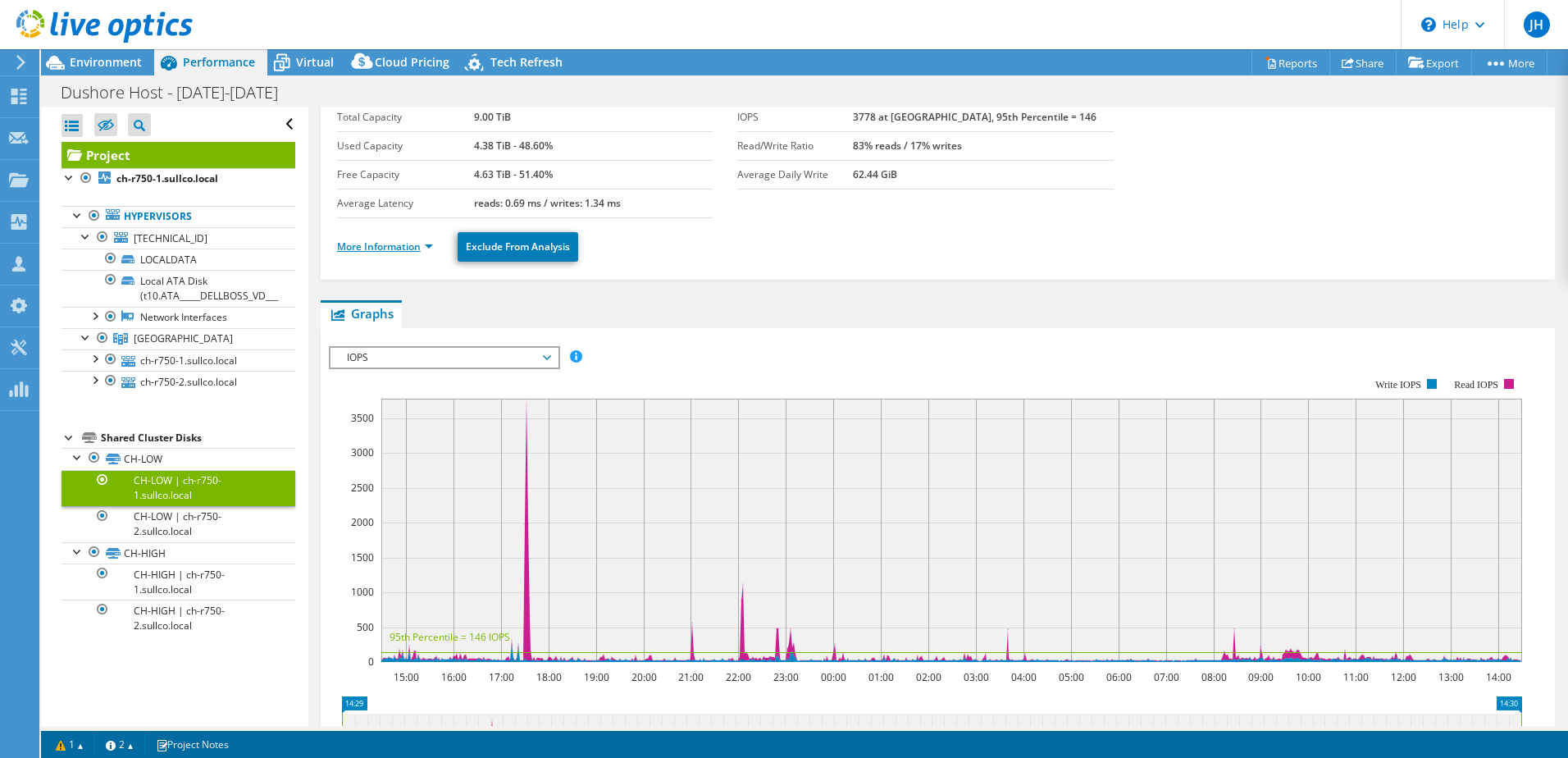
click at [396, 247] on link "More Information" at bounding box center [385, 246] width 96 height 14
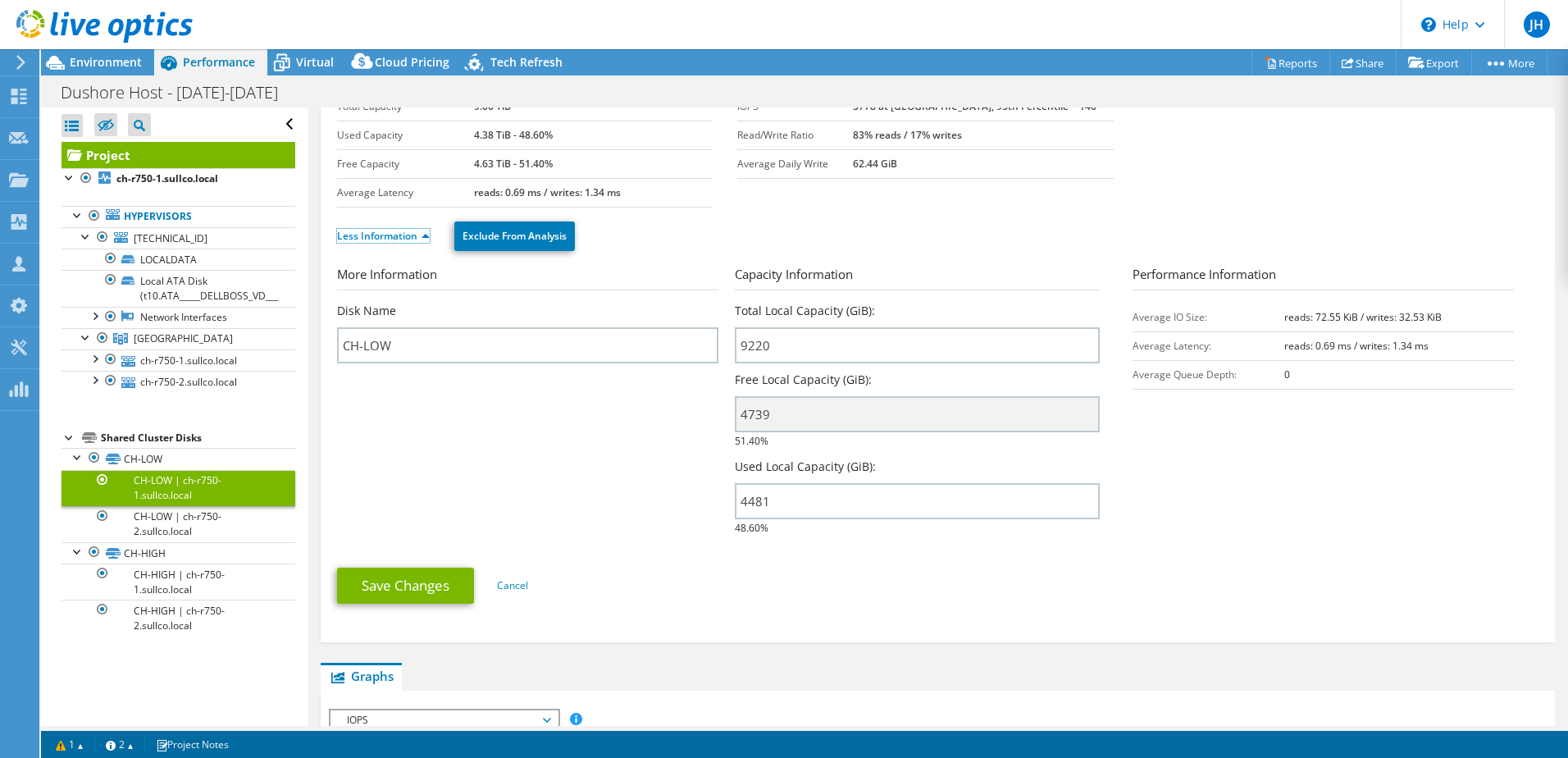
scroll to position [0, 0]
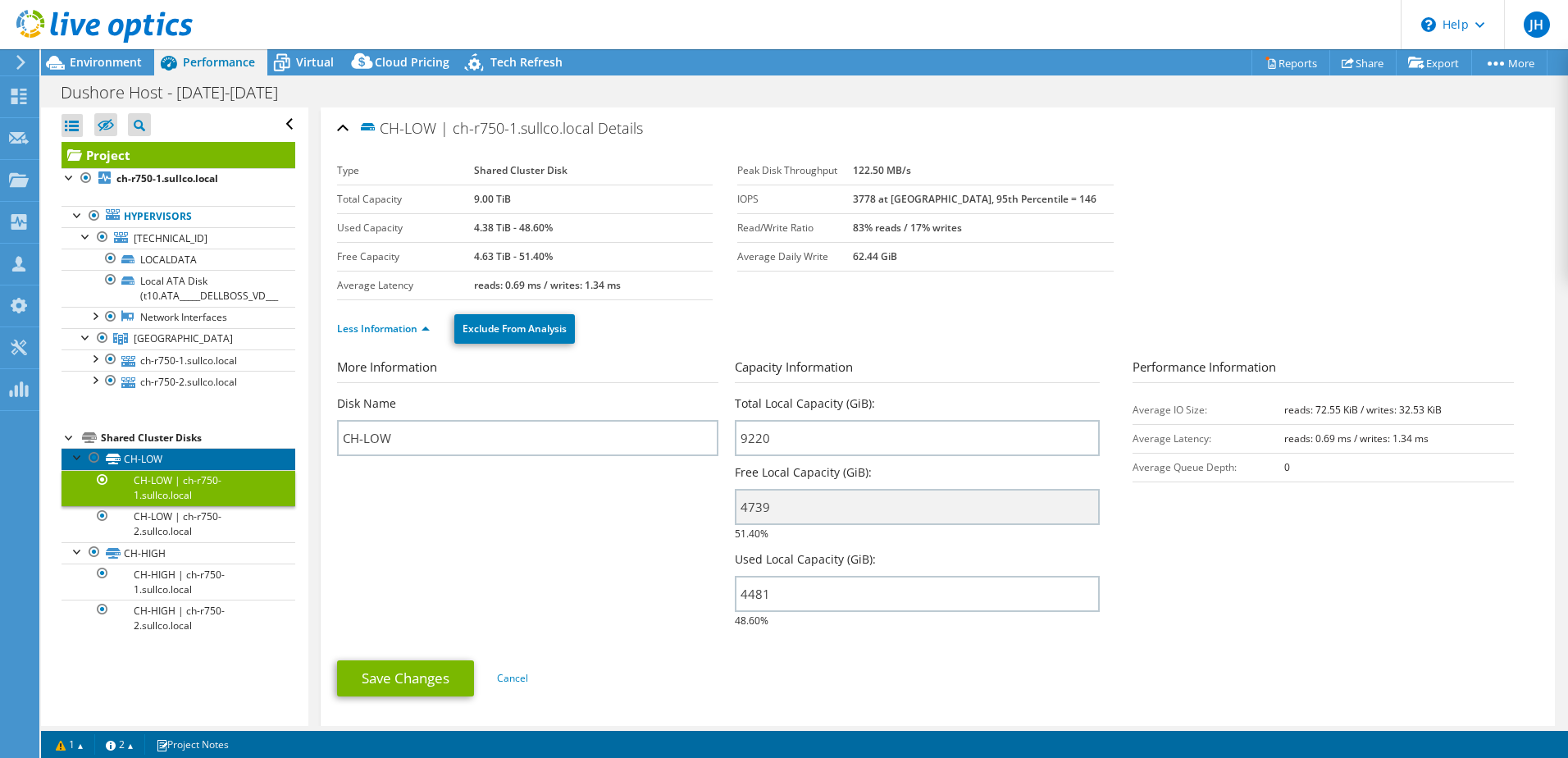
click at [137, 457] on link "CH-LOW" at bounding box center [178, 458] width 234 height 22
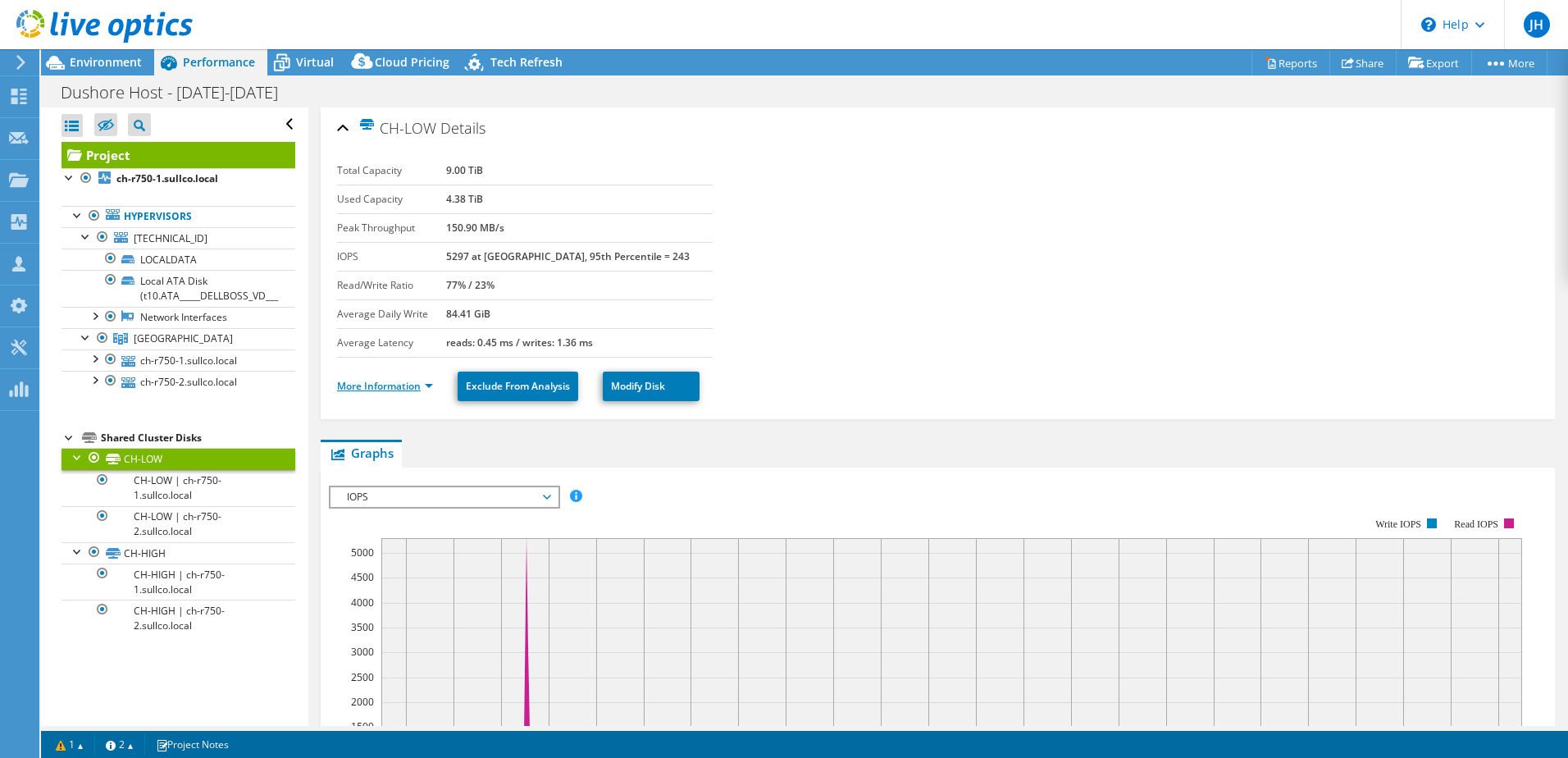
click at [391, 389] on link "More Information" at bounding box center [385, 386] width 96 height 14
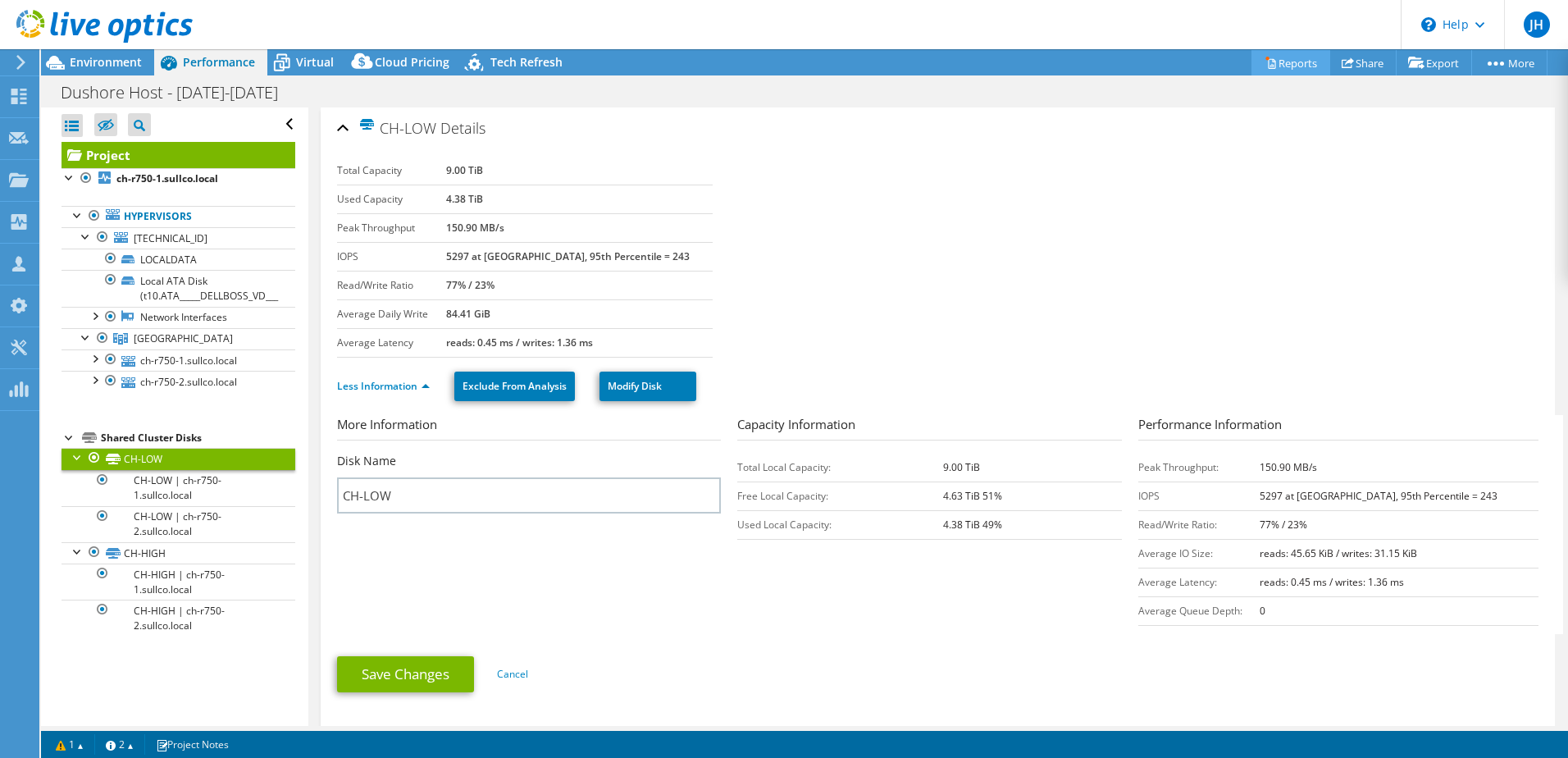
click at [1281, 68] on link "Reports" at bounding box center [1291, 62] width 79 height 25
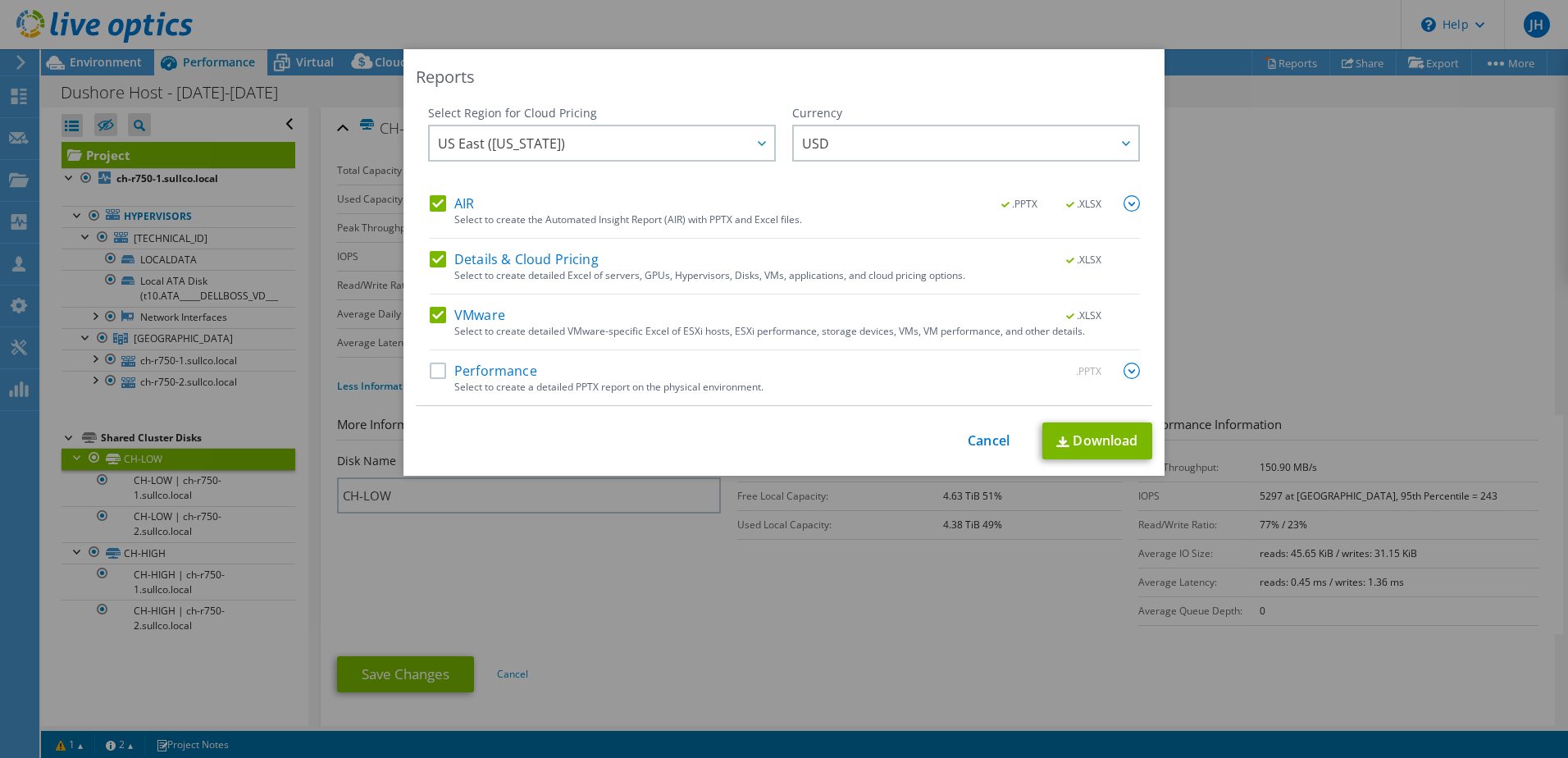
drag, startPoint x: 433, startPoint y: 371, endPoint x: 445, endPoint y: 378, distance: 13.9
click at [433, 372] on label "Performance" at bounding box center [483, 371] width 107 height 16
click at [0, 0] on input "Performance" at bounding box center [0, 0] width 0 height 0
click at [1116, 442] on link "Download" at bounding box center [1097, 440] width 110 height 37
click at [984, 448] on link "Cancel" at bounding box center [988, 441] width 41 height 16
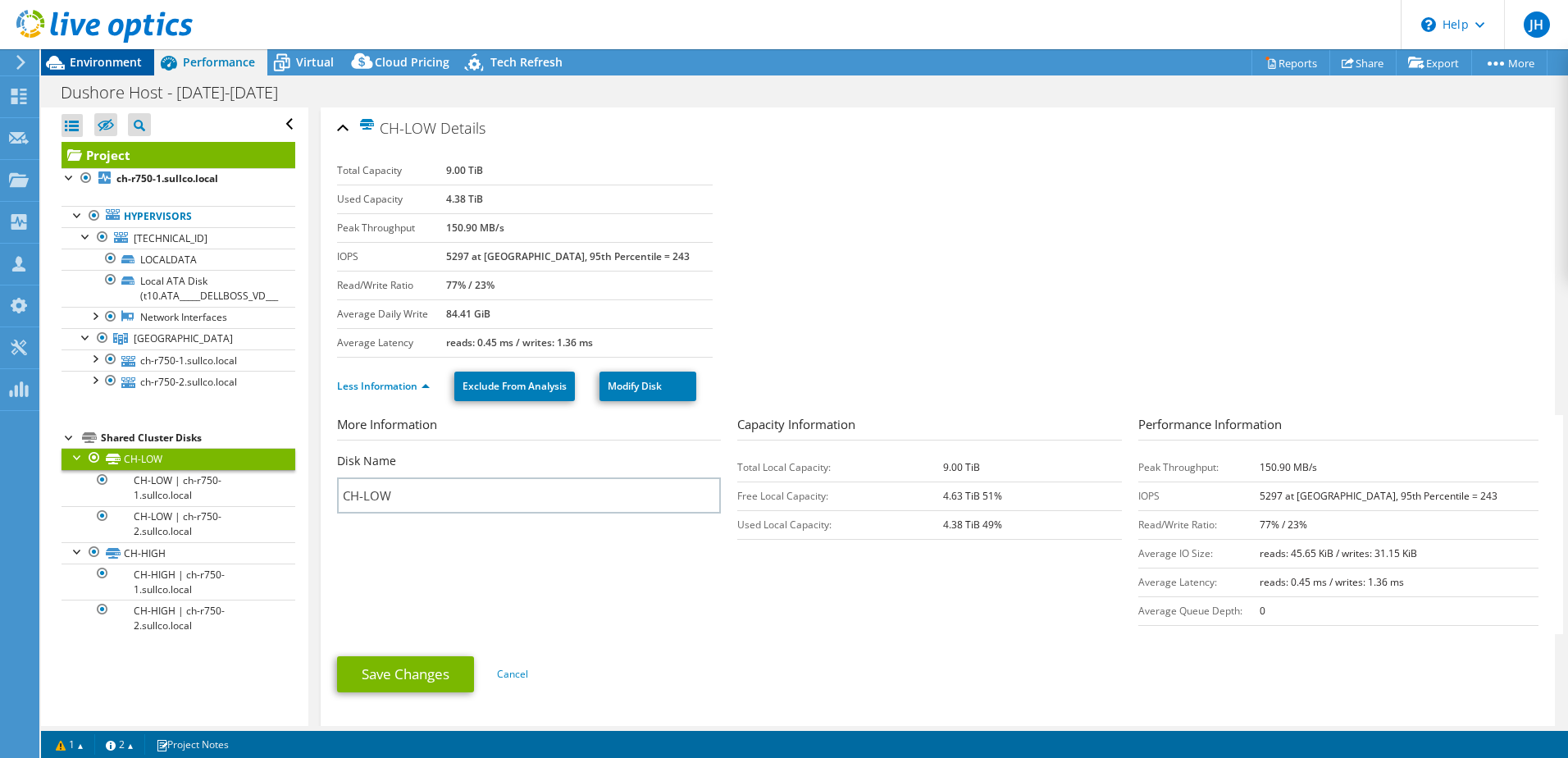
click at [100, 64] on span "Environment" at bounding box center [105, 62] width 72 height 16
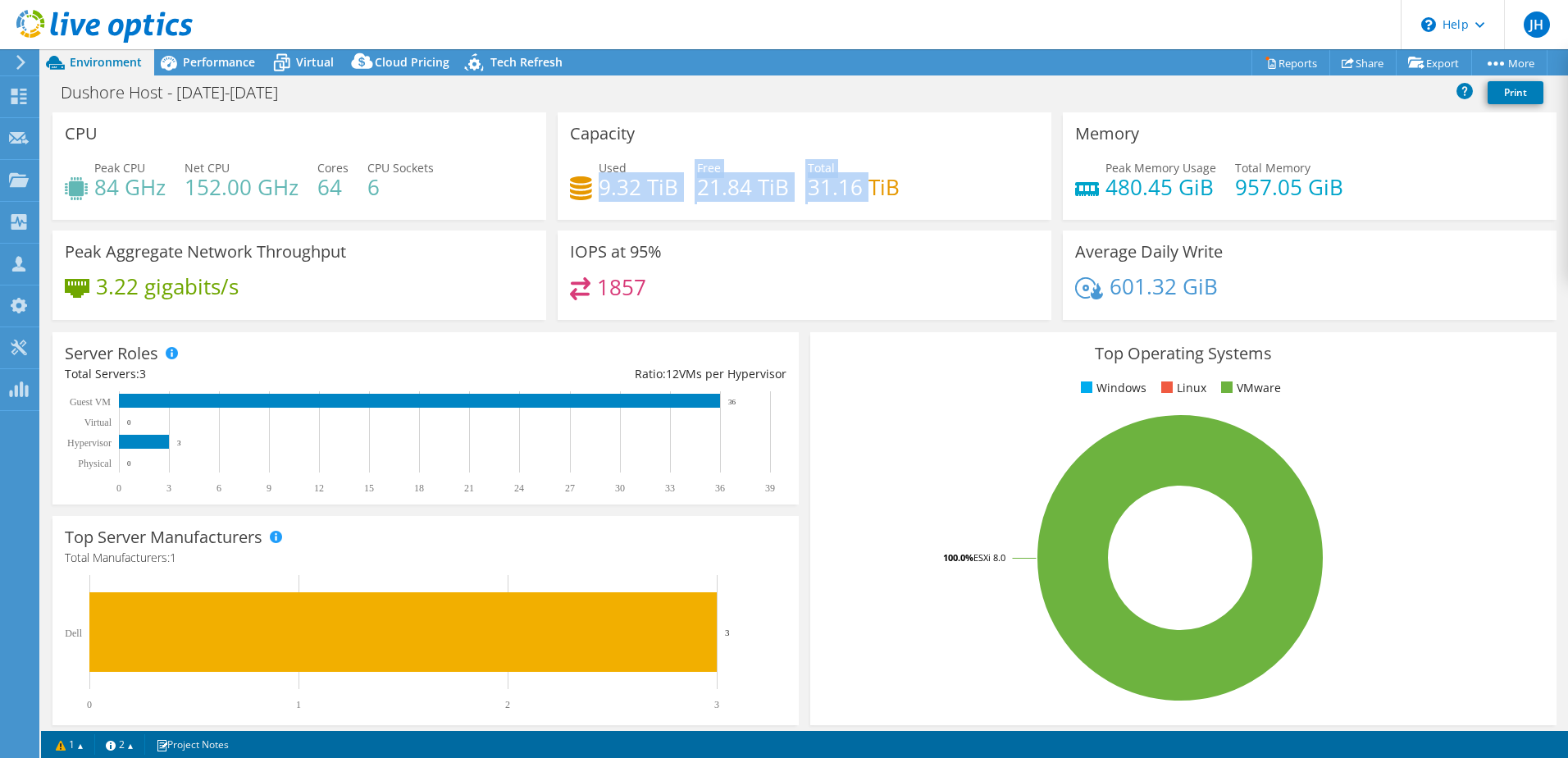
drag, startPoint x: 598, startPoint y: 189, endPoint x: 861, endPoint y: 199, distance: 263.2
click at [861, 199] on div "Used 9.32 TiB Free 21.84 TiB Total 31.16 TiB" at bounding box center [804, 185] width 469 height 54
drag, startPoint x: 861, startPoint y: 199, endPoint x: 886, endPoint y: 200, distance: 25.0
click at [886, 196] on h4 "31.16 TiB" at bounding box center [854, 186] width 92 height 18
drag, startPoint x: 891, startPoint y: 192, endPoint x: 599, endPoint y: 190, distance: 292.0
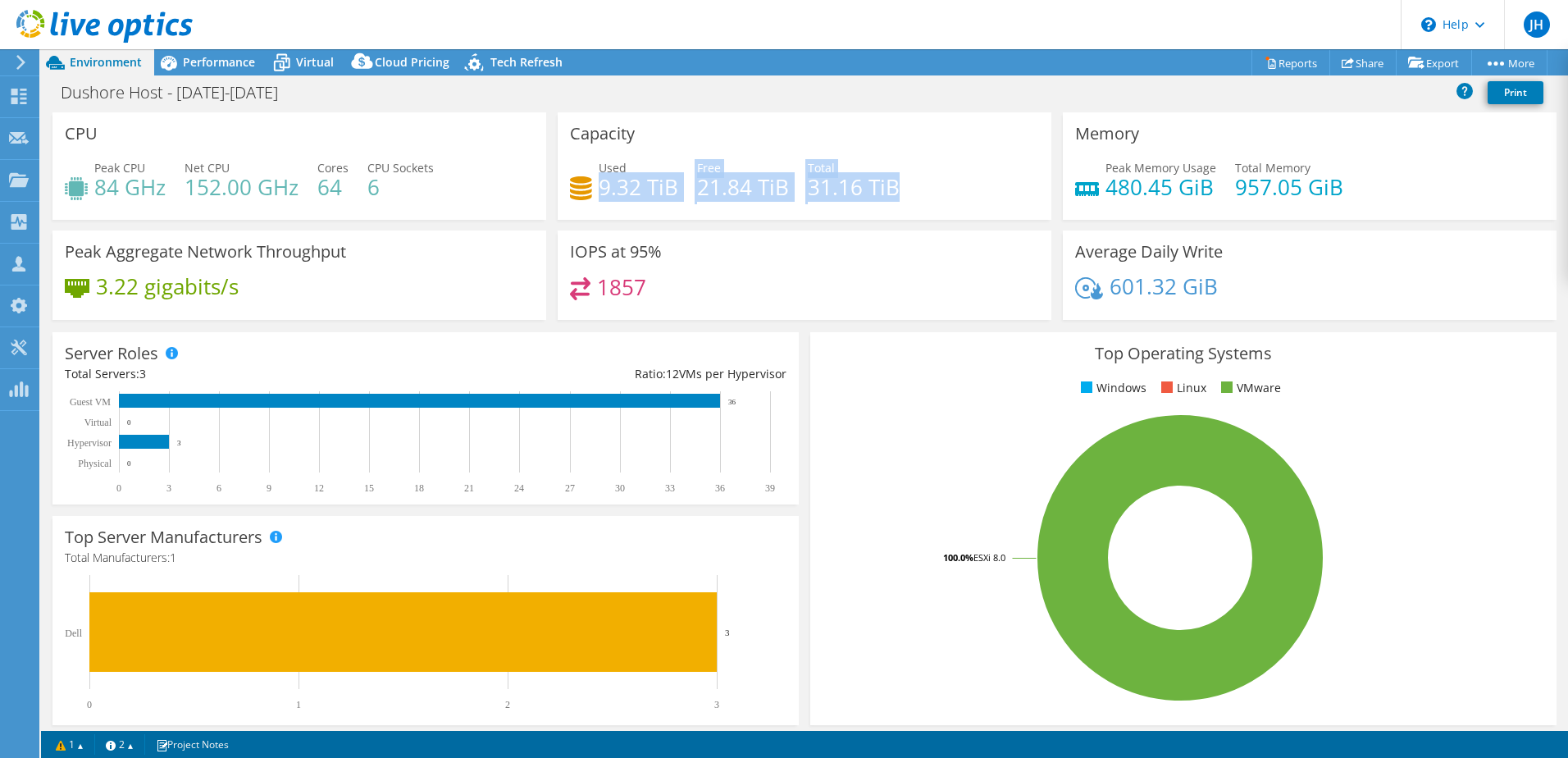
click at [599, 190] on div "Used 9.32 TiB Free 21.84 TiB Total 31.16 TiB" at bounding box center [804, 185] width 469 height 54
drag, startPoint x: 599, startPoint y: 190, endPoint x: 616, endPoint y: 215, distance: 30.2
click at [616, 215] on div "Capacity Used 9.32 TiB Free 21.84 TiB Total 31.16 TiB" at bounding box center [804, 166] width 494 height 107
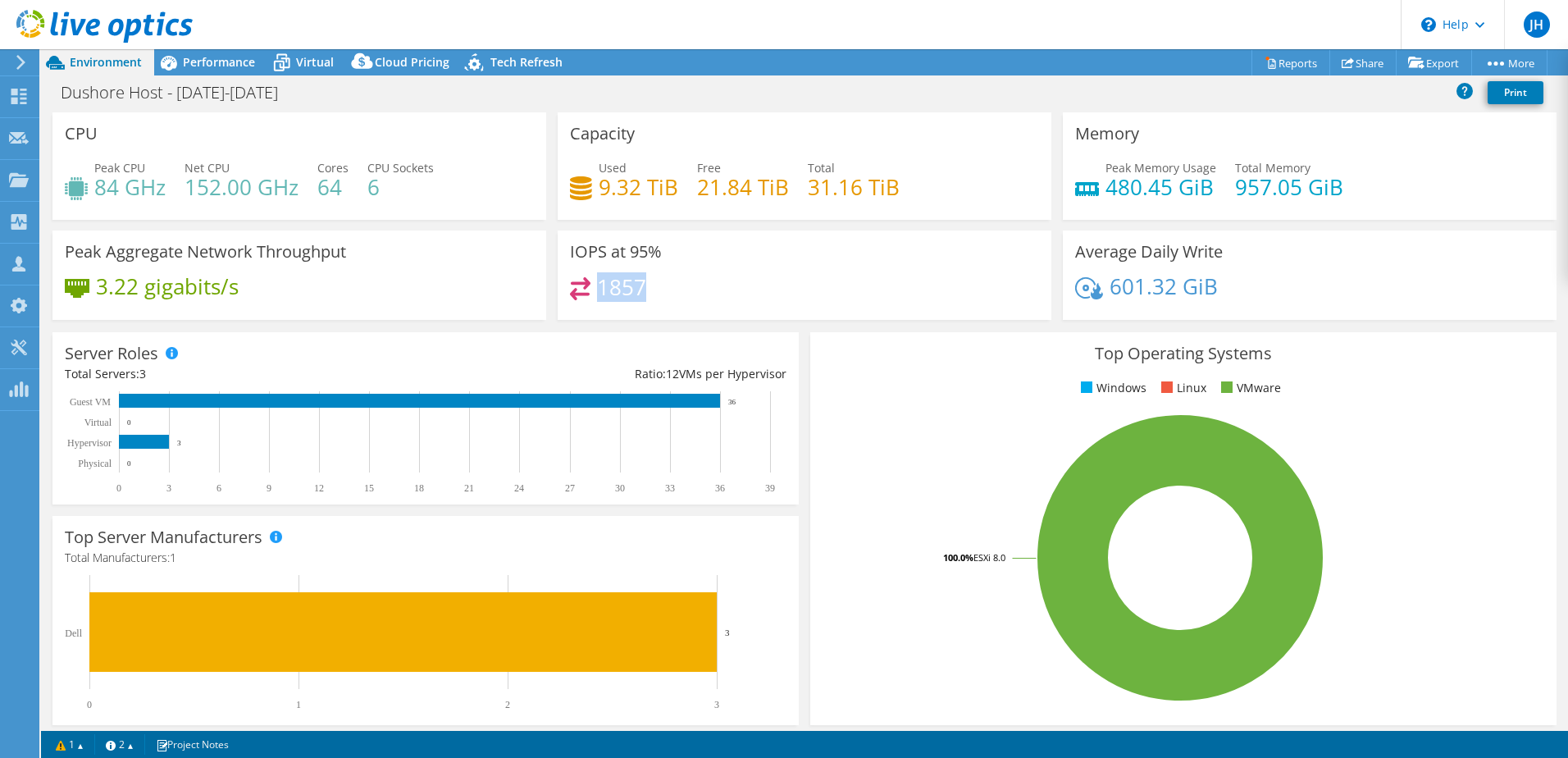
drag, startPoint x: 648, startPoint y: 288, endPoint x: 597, endPoint y: 294, distance: 51.4
click at [597, 294] on div "1857" at bounding box center [804, 295] width 469 height 36
click at [196, 64] on span "Performance" at bounding box center [219, 62] width 72 height 16
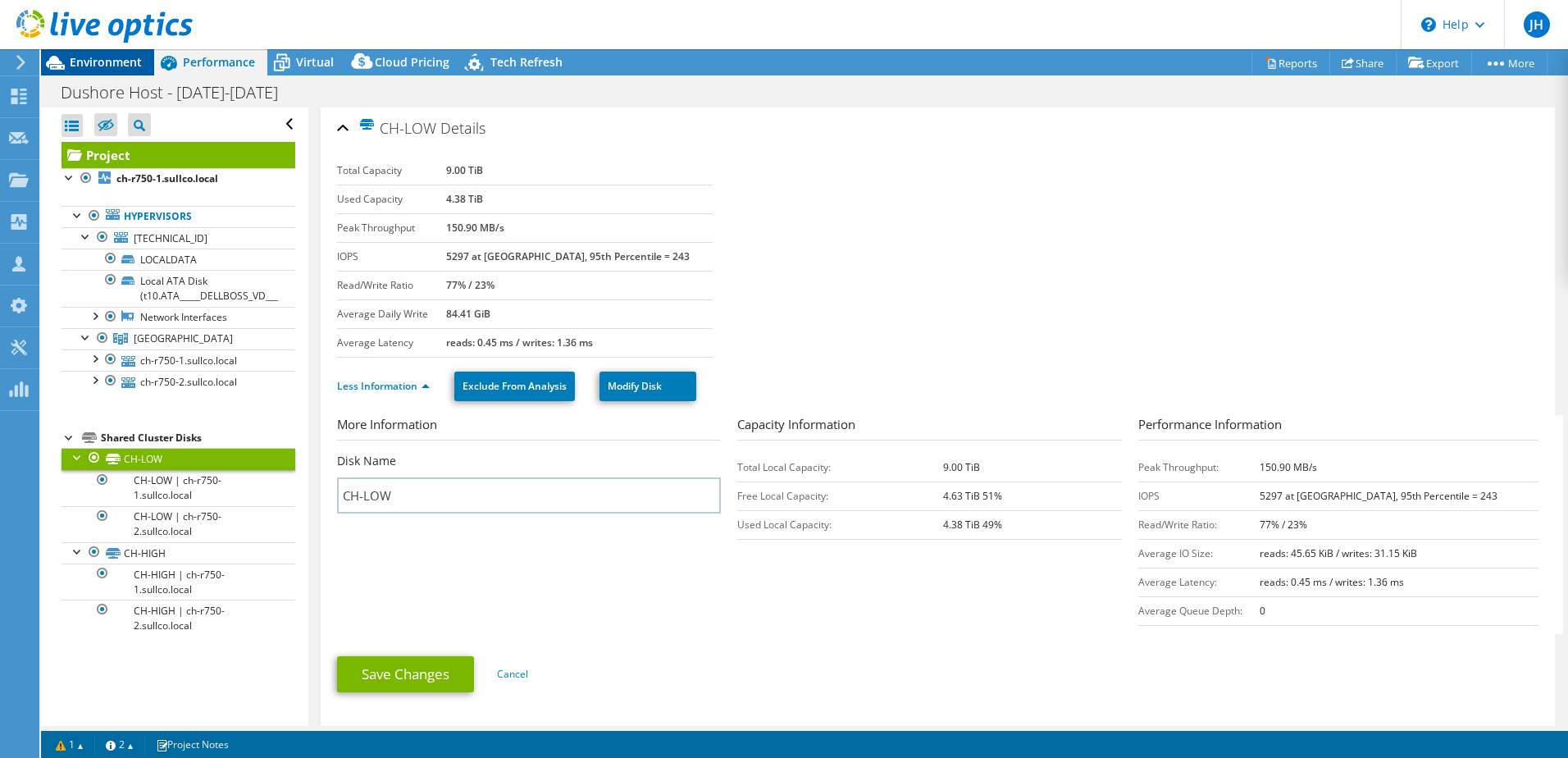
click at [110, 64] on span "Environment" at bounding box center [105, 62] width 72 height 16
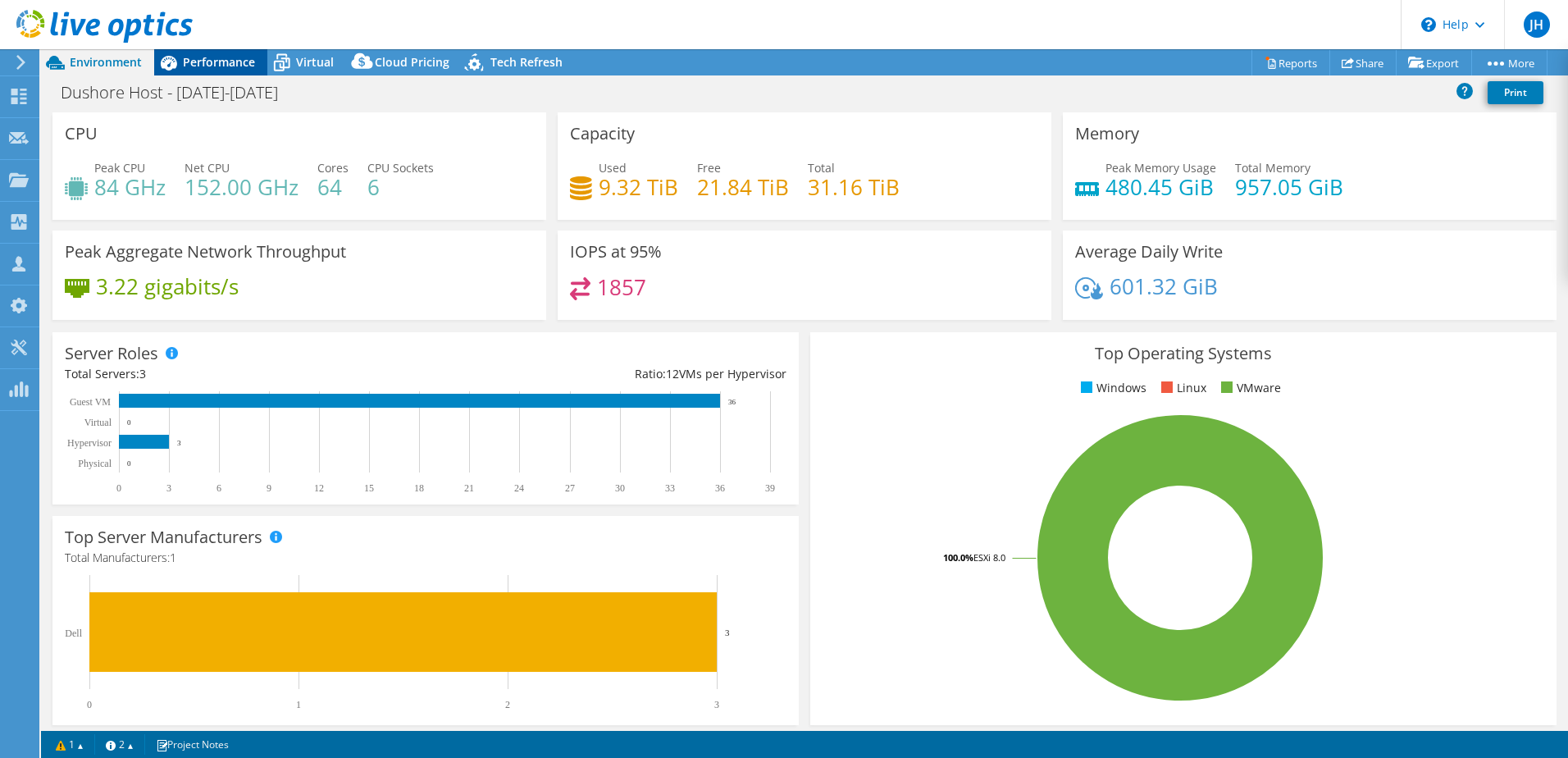
click at [228, 59] on span "Performance" at bounding box center [219, 62] width 72 height 16
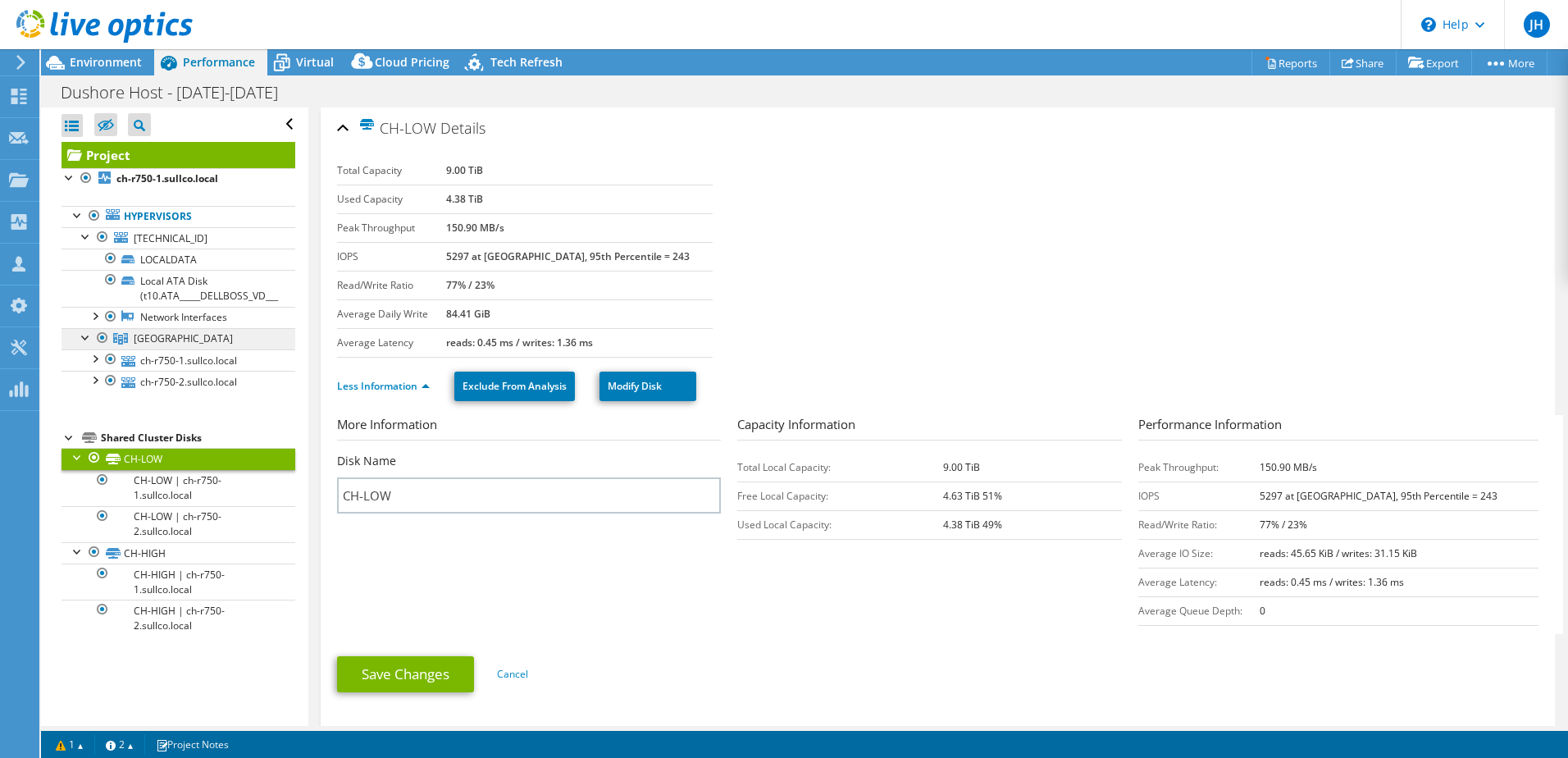
click at [164, 348] on link "[GEOGRAPHIC_DATA]" at bounding box center [178, 339] width 234 height 22
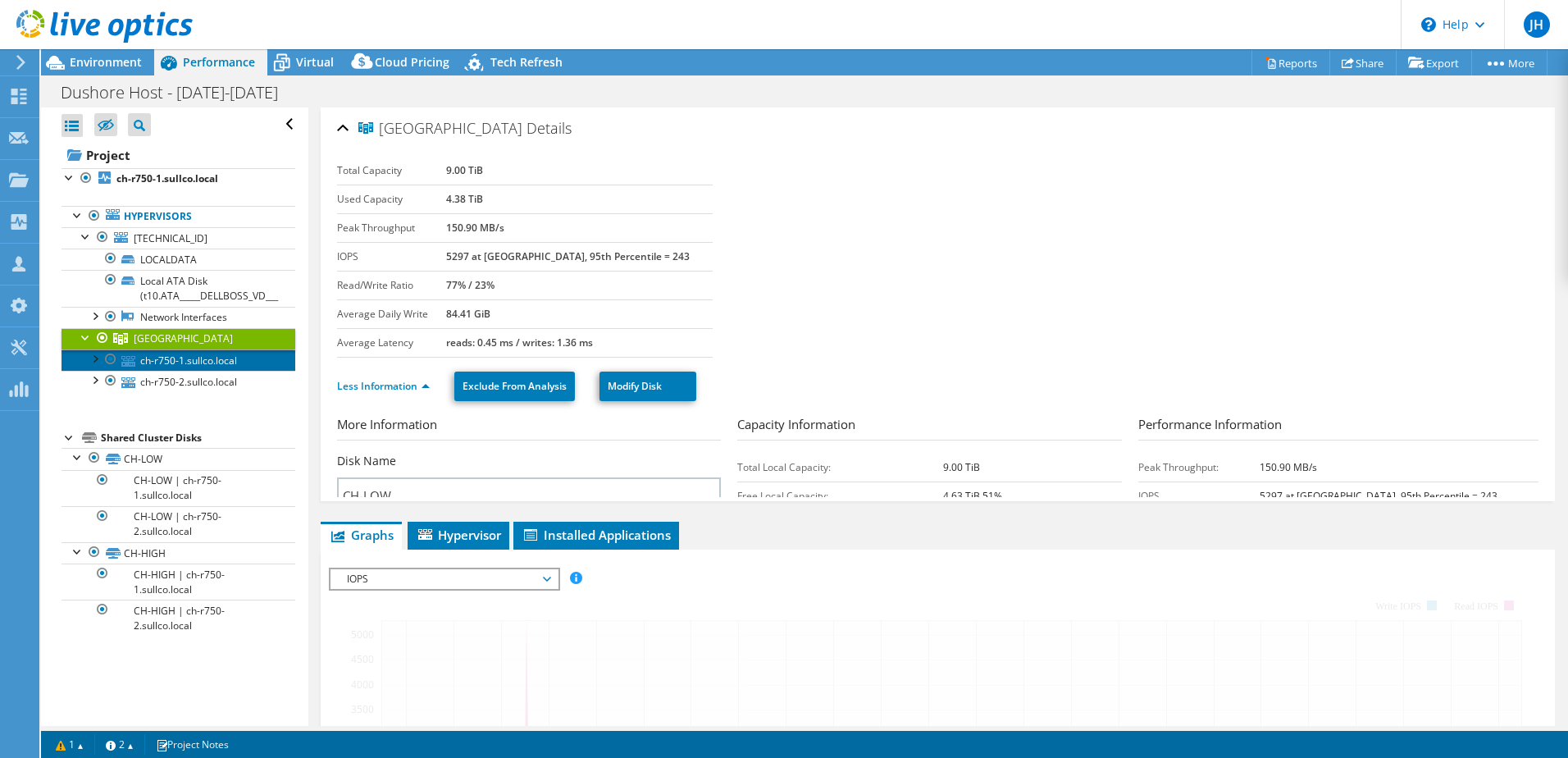
click at [165, 364] on link "ch-r750-1.sullco.local" at bounding box center [178, 360] width 234 height 22
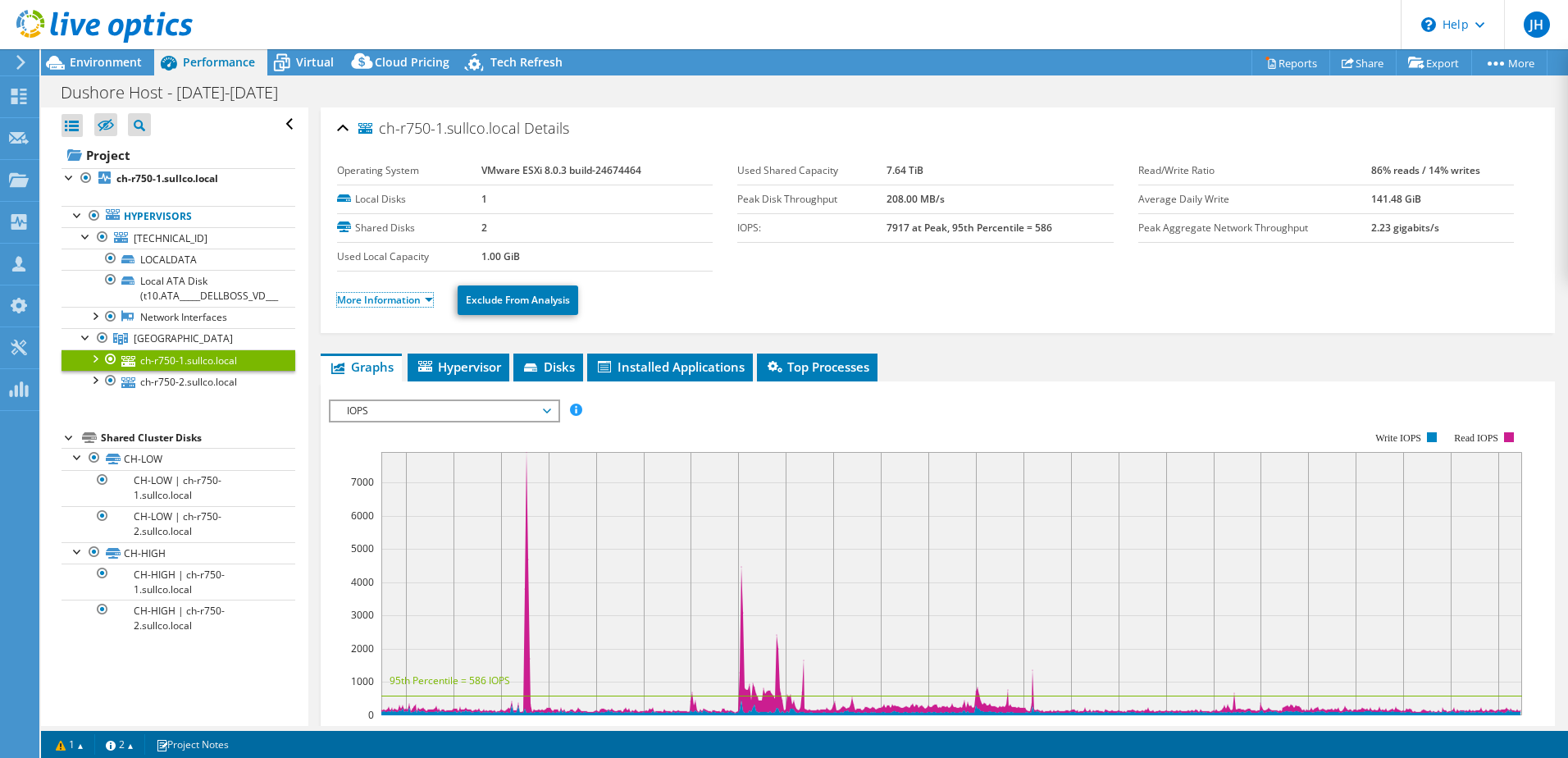
click at [414, 299] on link "More Information" at bounding box center [385, 299] width 96 height 14
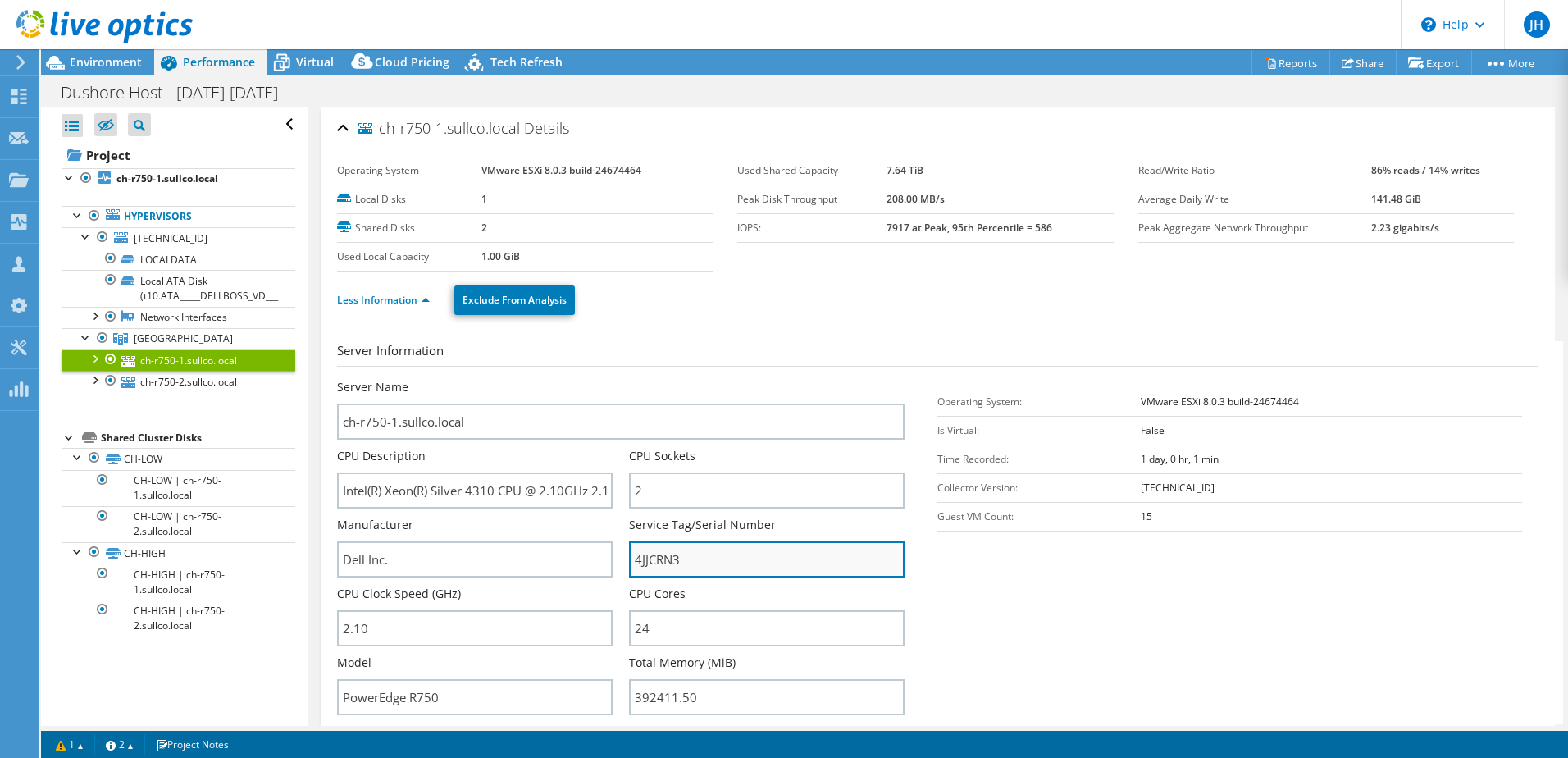
click at [658, 561] on input "4JJCRN3" at bounding box center [766, 560] width 275 height 36
